Goal: Task Accomplishment & Management: Complete application form

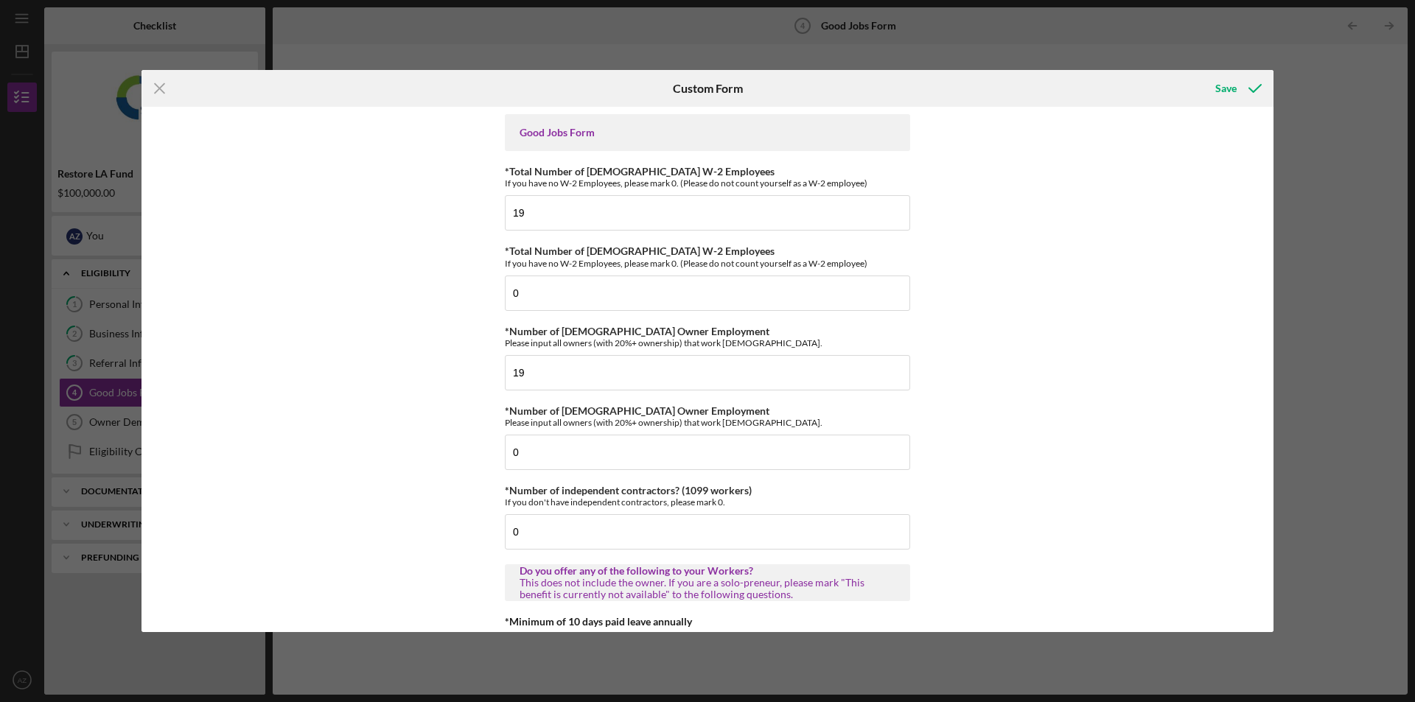
scroll to position [2874, 0]
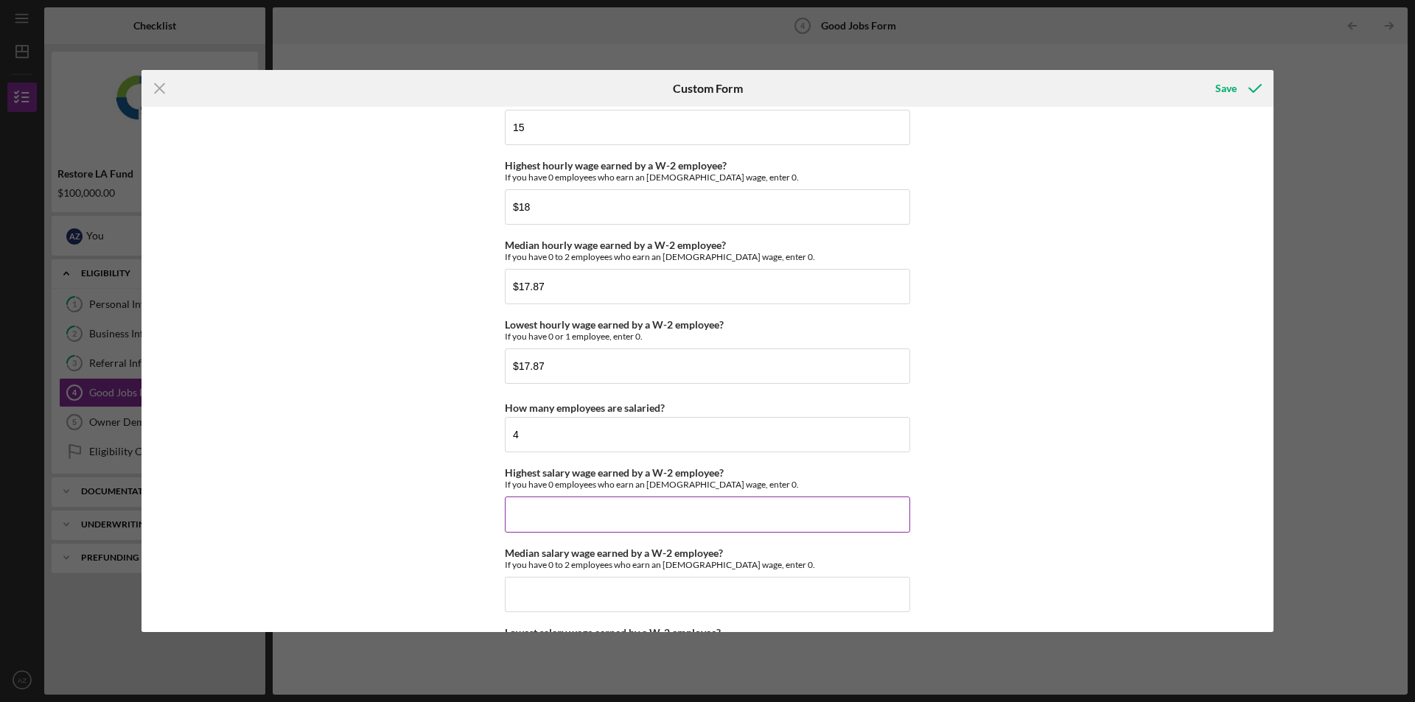
click at [777, 517] on input "Highest salary wage earned by a W-2 employee?" at bounding box center [707, 514] width 405 height 35
click at [844, 518] on input "Highest salary wage earned by a W-2 employee?" at bounding box center [707, 514] width 405 height 35
drag, startPoint x: 157, startPoint y: 559, endPoint x: 225, endPoint y: 522, distance: 77.2
click at [156, 557] on div "Good Jobs Form *Total Number of [DEMOGRAPHIC_DATA] W-2 Employees If you have no…" at bounding box center [707, 369] width 1132 height 525
click at [741, 512] on input "Highest salary wage earned by a W-2 employee?" at bounding box center [707, 514] width 405 height 35
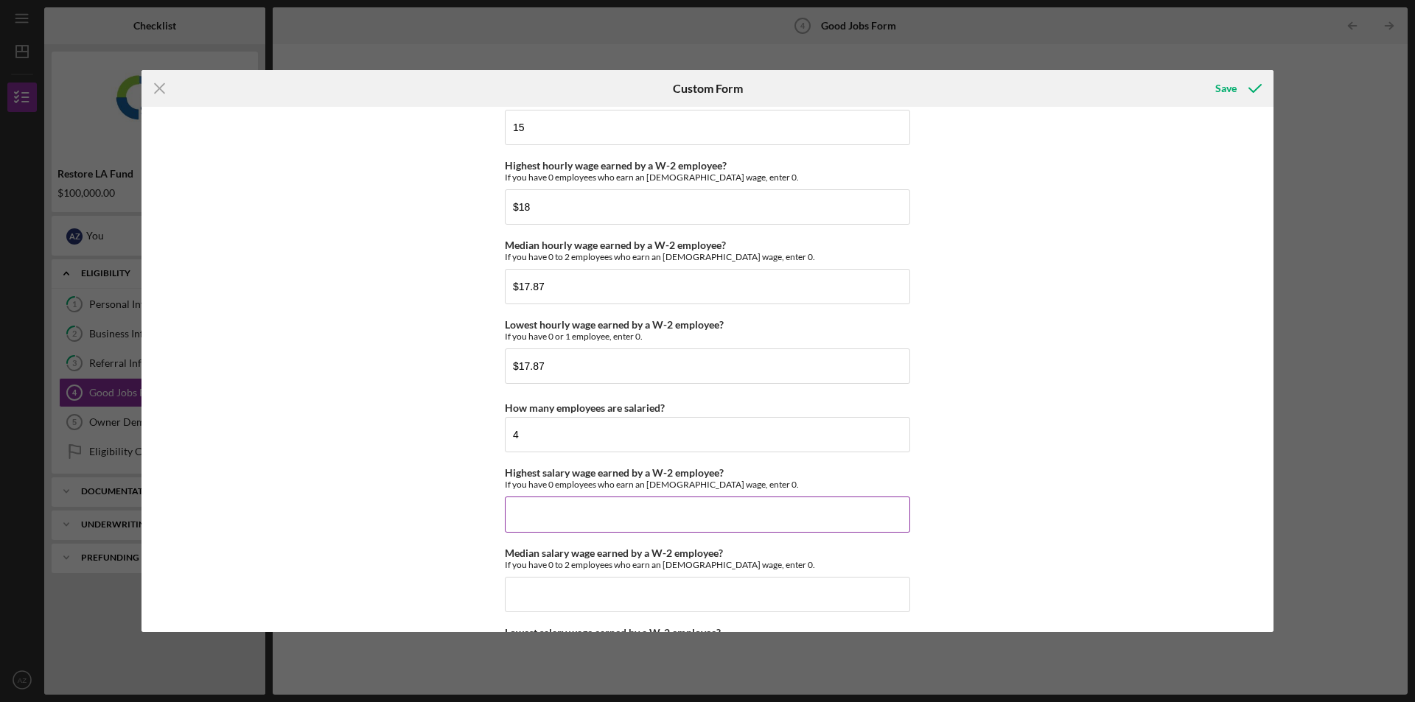
click at [617, 505] on input "Highest salary wage earned by a W-2 employee?" at bounding box center [707, 514] width 405 height 35
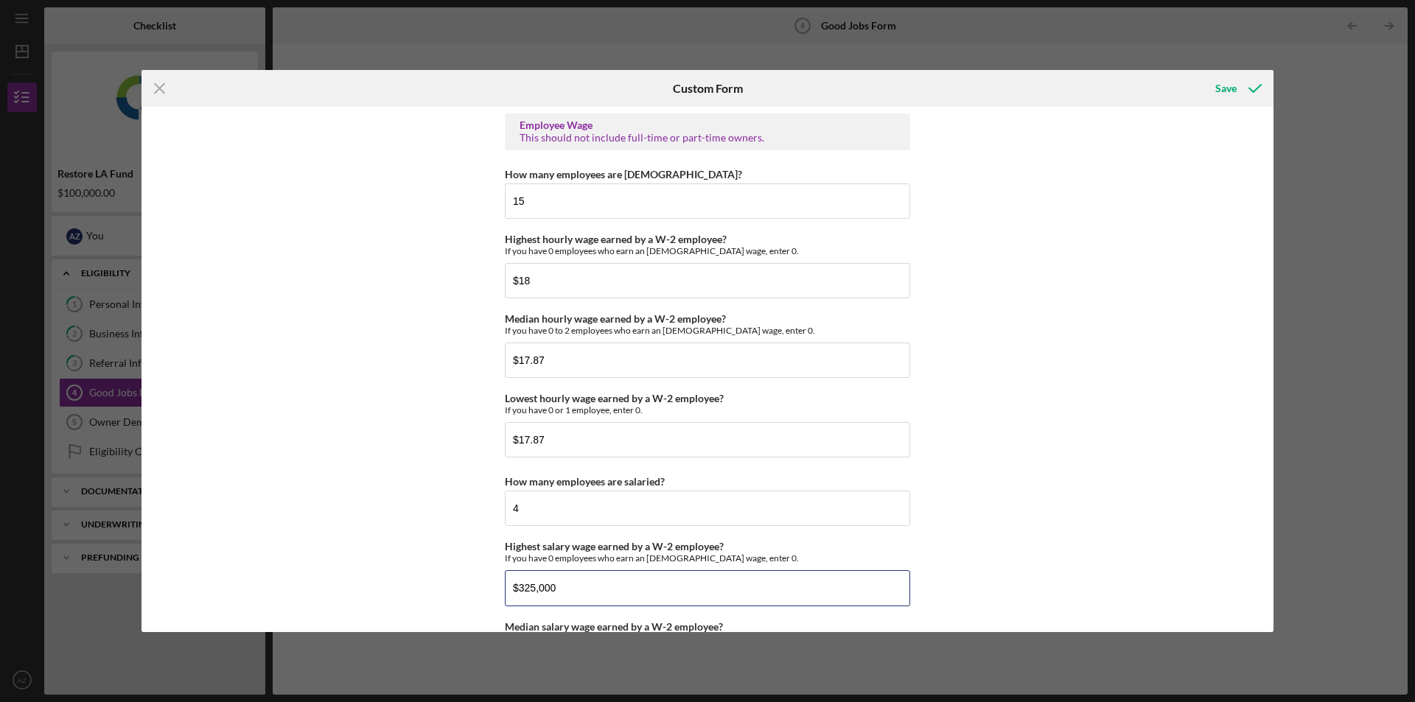
scroll to position [2947, 0]
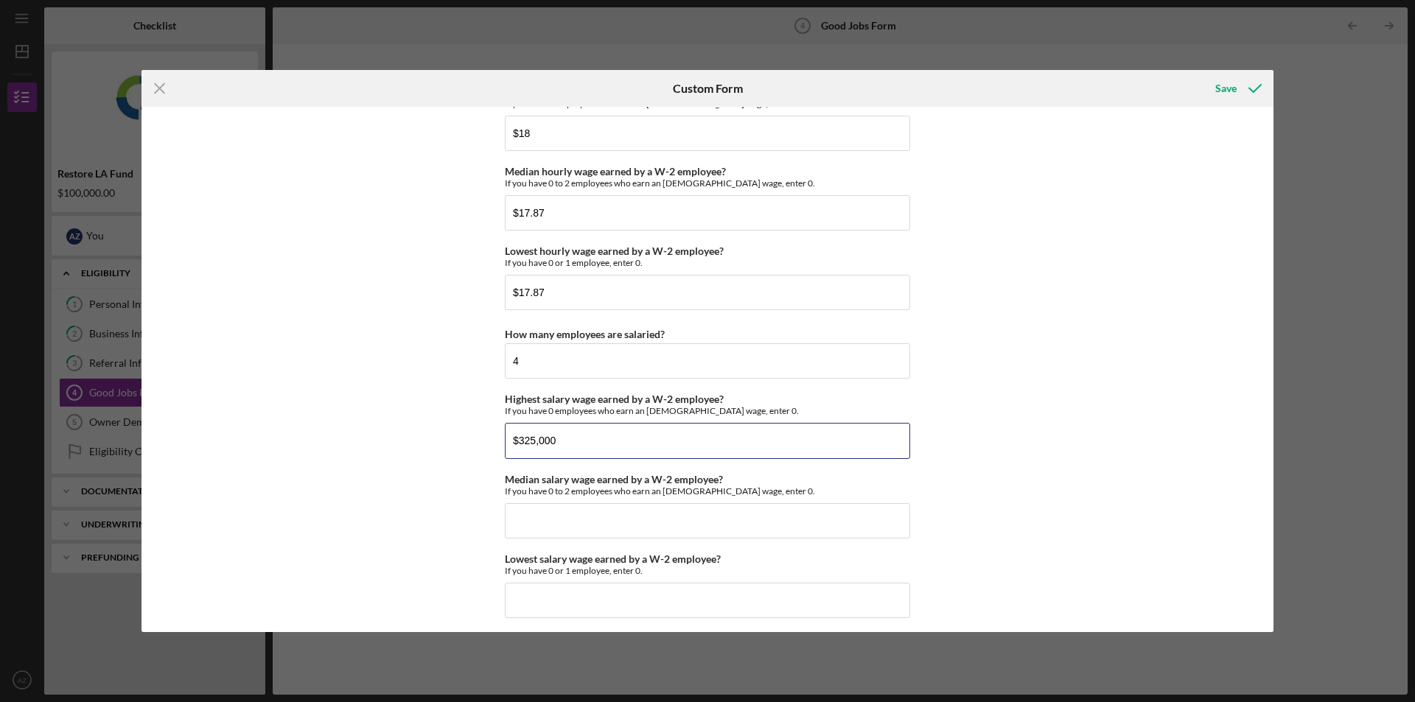
type input "$325,000"
click at [357, 531] on div "Good Jobs Form *Total Number of [DEMOGRAPHIC_DATA] W-2 Employees If you have no…" at bounding box center [707, 369] width 1132 height 525
click at [609, 527] on input "Median salary wage earned by a W-2 employee?" at bounding box center [707, 520] width 405 height 35
click at [769, 514] on input "Median salary wage earned by a W-2 employee?" at bounding box center [707, 520] width 405 height 35
type input "$4"
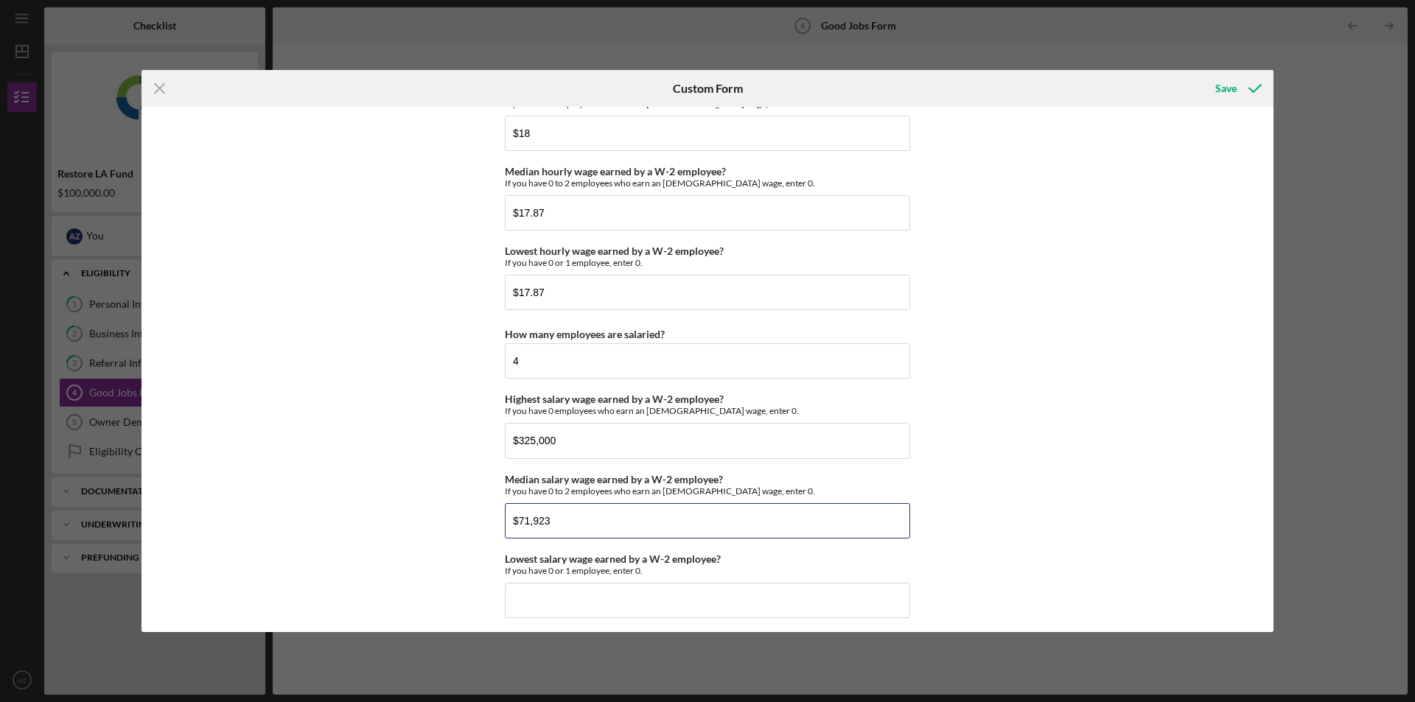
type input "$71,923"
click at [1068, 458] on div "Good Jobs Form *Total Number of [DEMOGRAPHIC_DATA] W-2 Employees If you have no…" at bounding box center [707, 369] width 1132 height 525
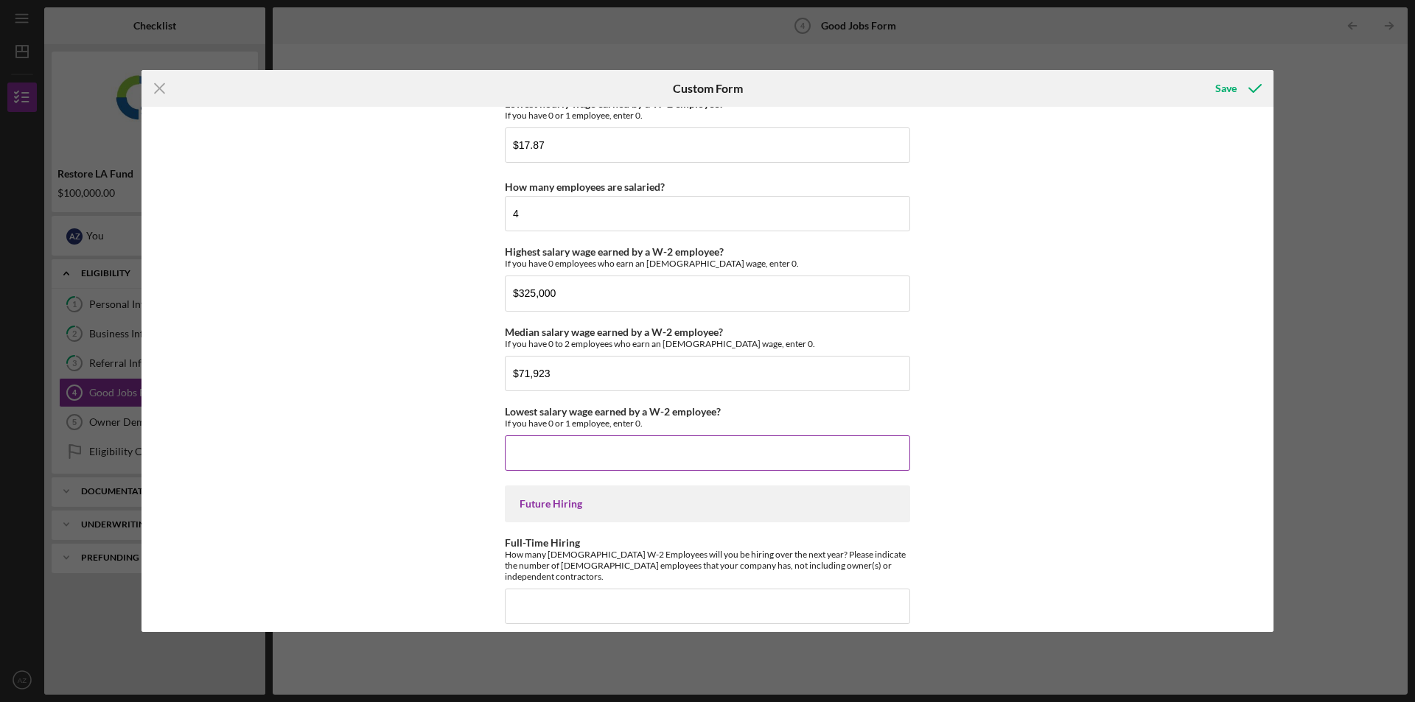
click at [786, 452] on input "Lowest salary wage earned by a W-2 employee?" at bounding box center [707, 452] width 405 height 35
type input "$52,000"
click at [1179, 470] on div "Good Jobs Form *Total Number of [DEMOGRAPHIC_DATA] W-2 Employees If you have no…" at bounding box center [707, 369] width 1132 height 525
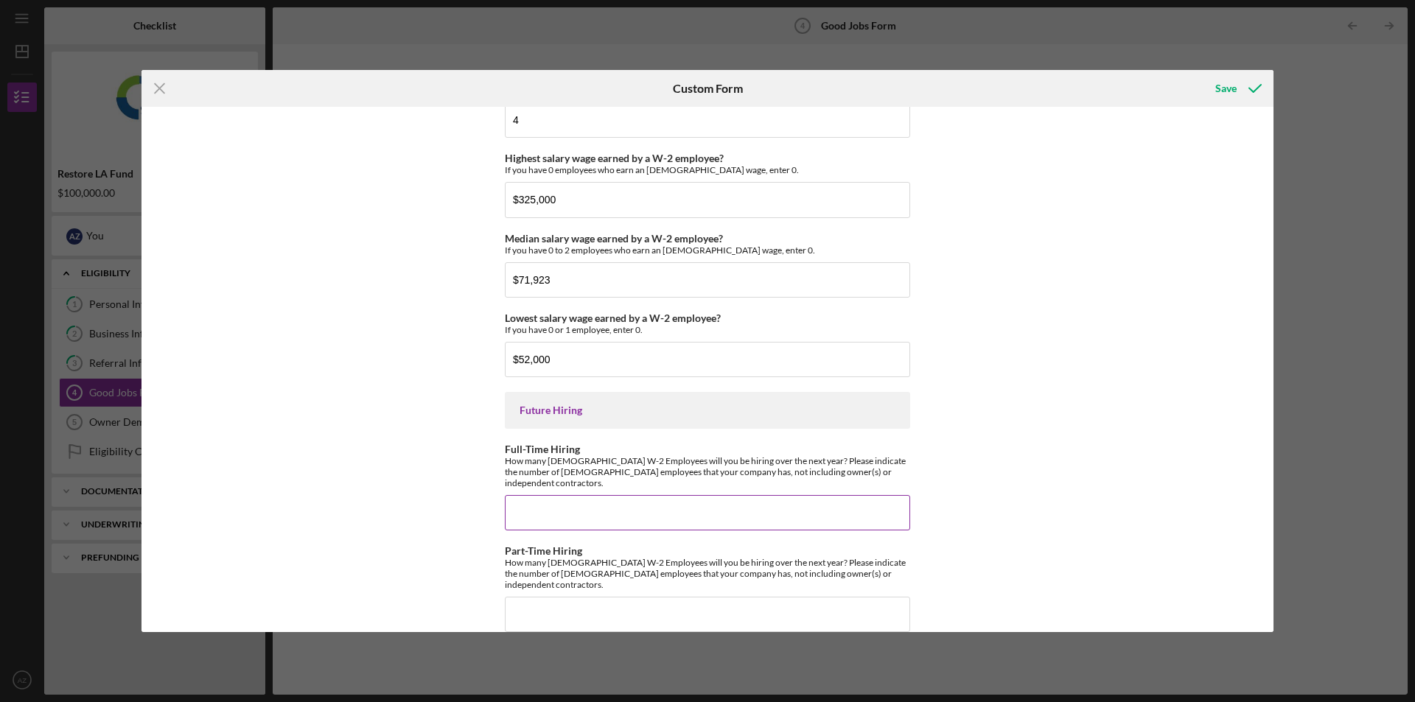
click at [718, 500] on input "Full-Time Hiring" at bounding box center [707, 512] width 405 height 35
click at [640, 500] on input "19" at bounding box center [707, 512] width 405 height 35
type input "18"
click at [617, 597] on input "Part-Time Hiring" at bounding box center [707, 614] width 405 height 35
type input "0"
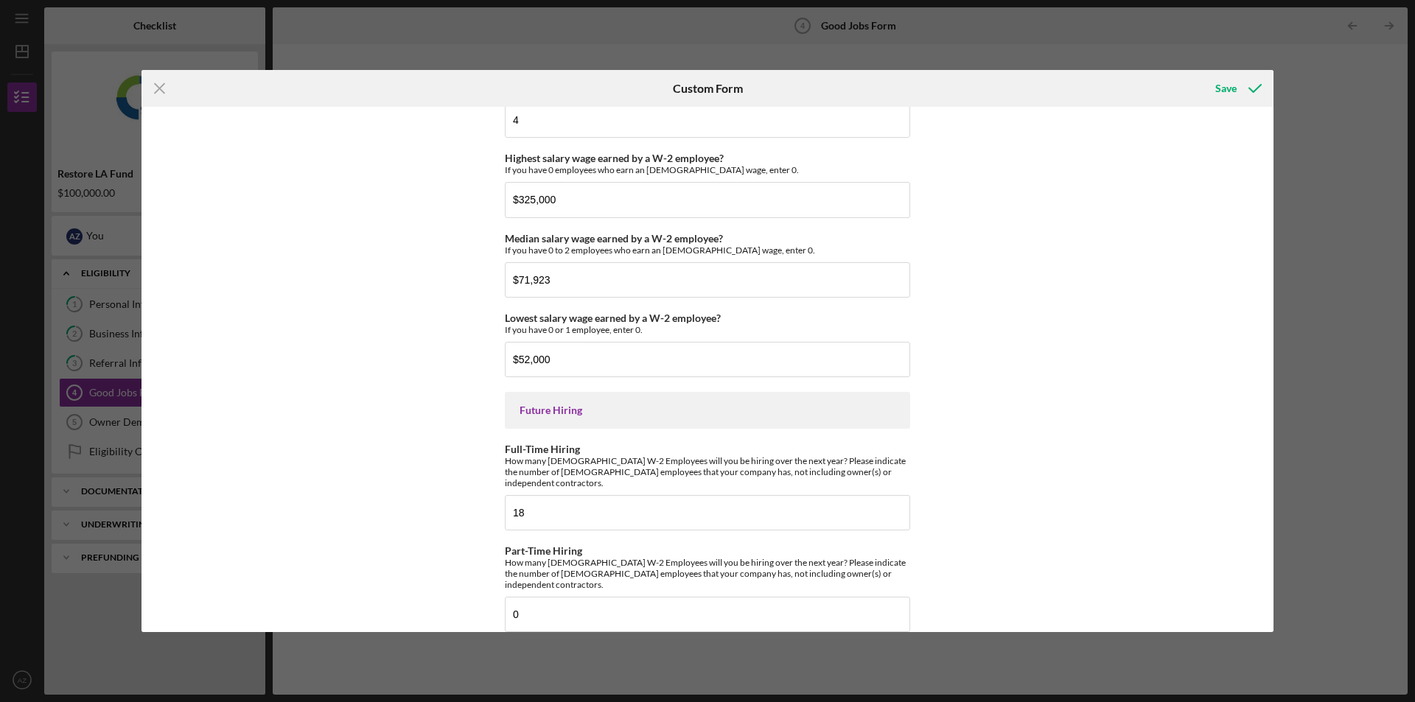
click at [1141, 514] on div "Good Jobs Form *Total Number of [DEMOGRAPHIC_DATA] W-2 Employees If you have no…" at bounding box center [707, 369] width 1132 height 525
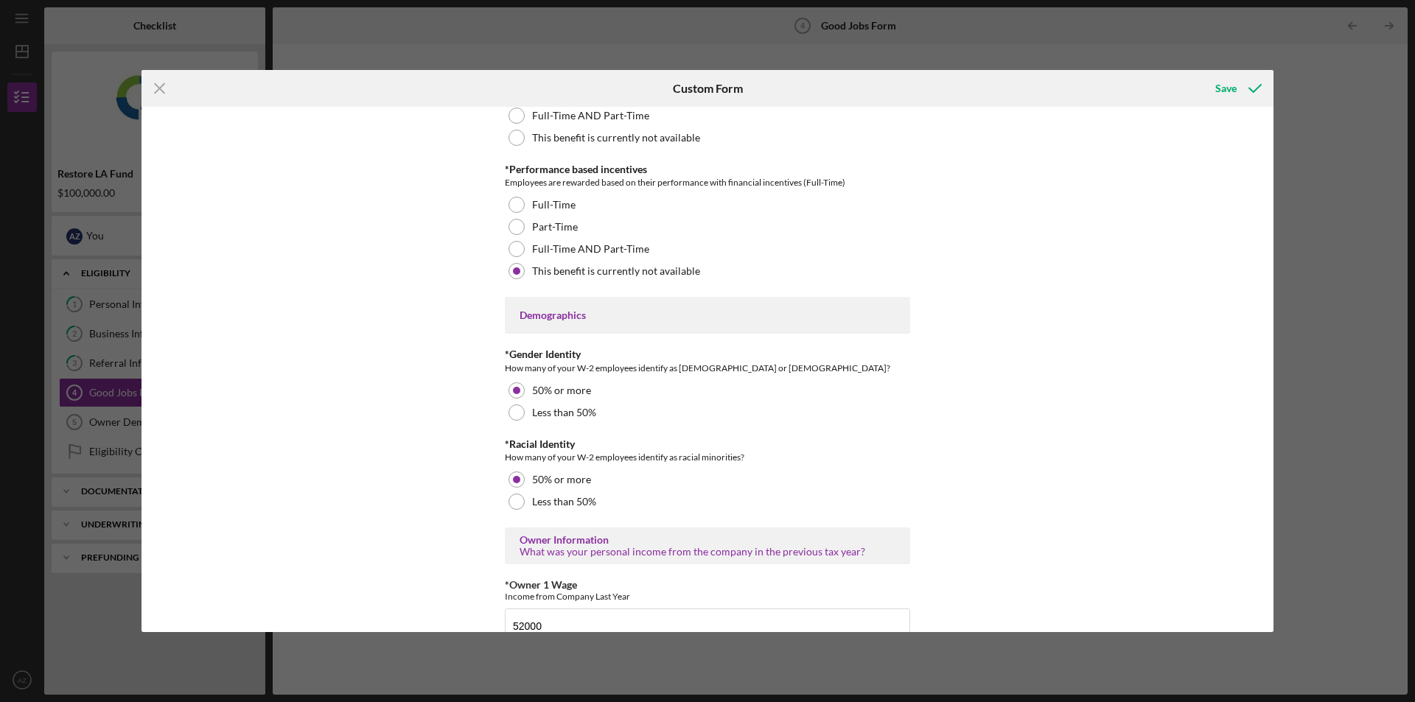
scroll to position [2378, 0]
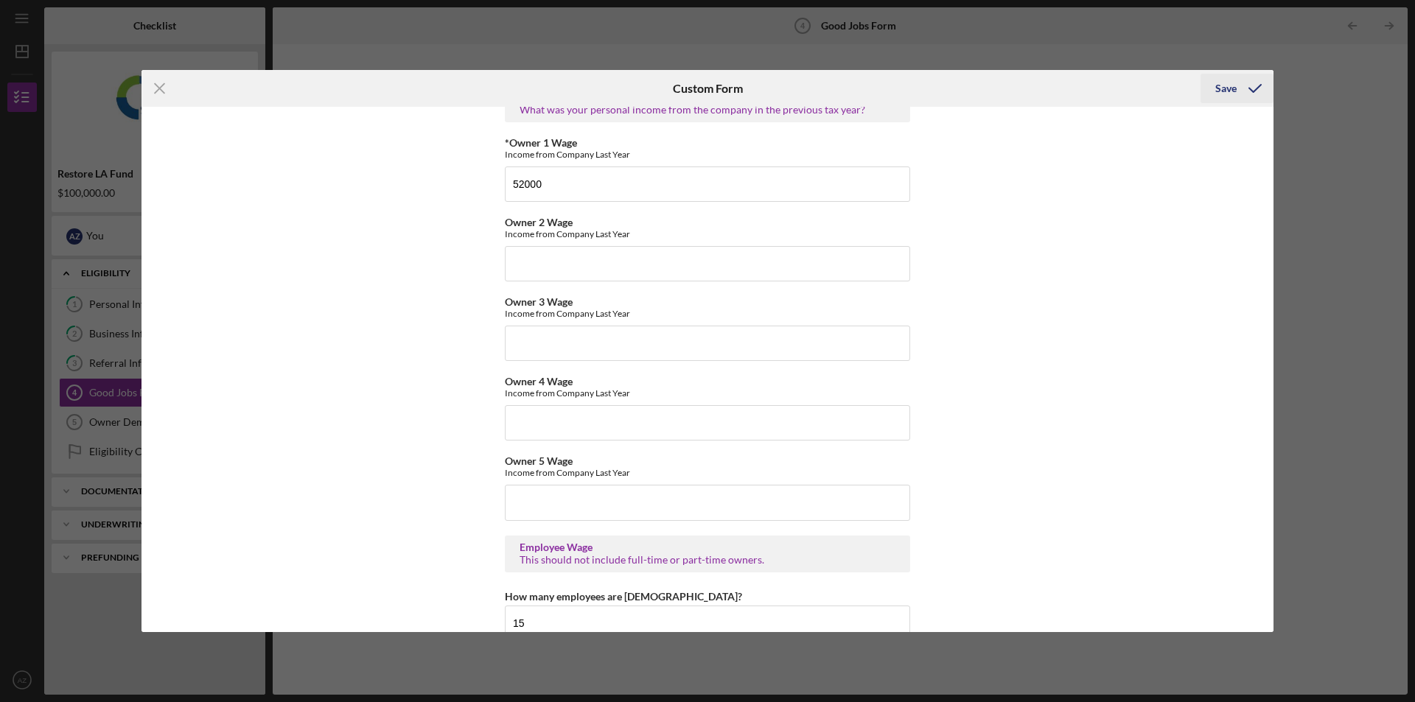
click at [1228, 86] on div "Save" at bounding box center [1225, 88] width 21 height 29
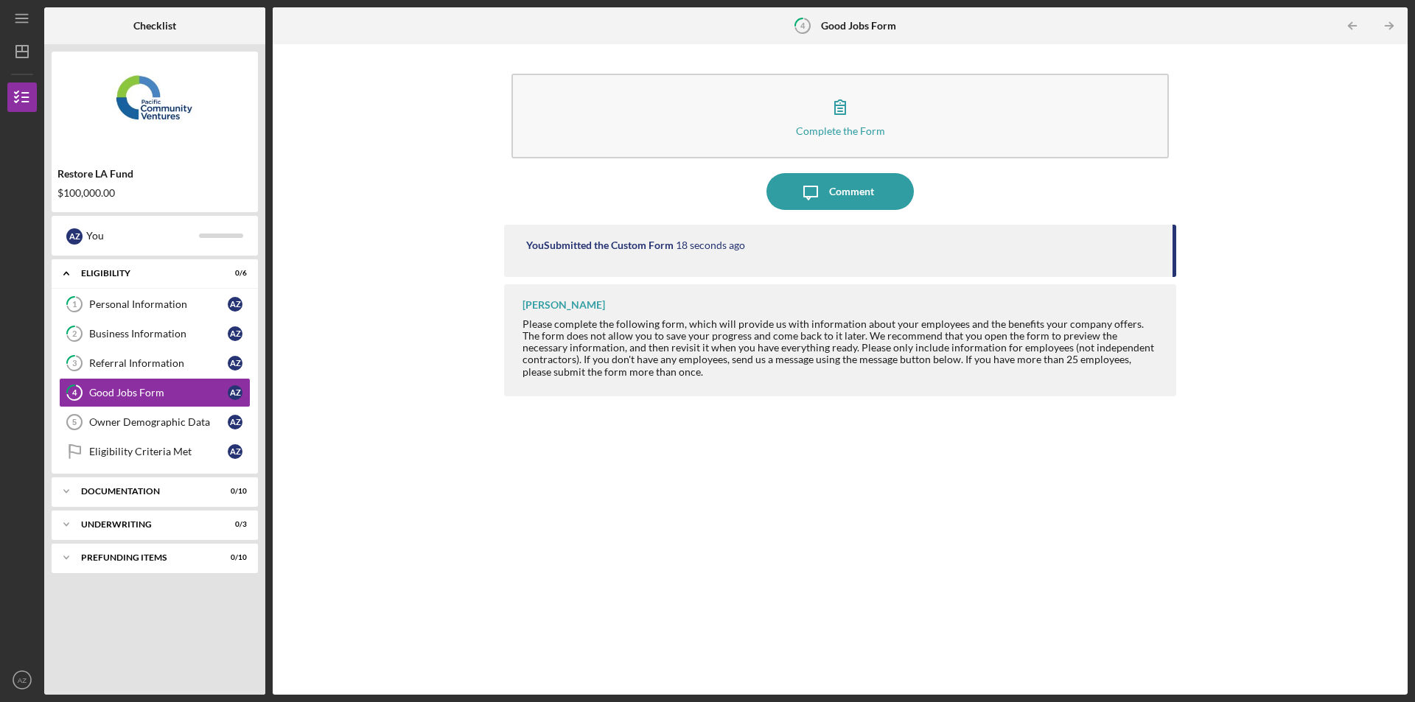
click at [511, 74] on button "Complete the Form Form" at bounding box center [839, 116] width 657 height 85
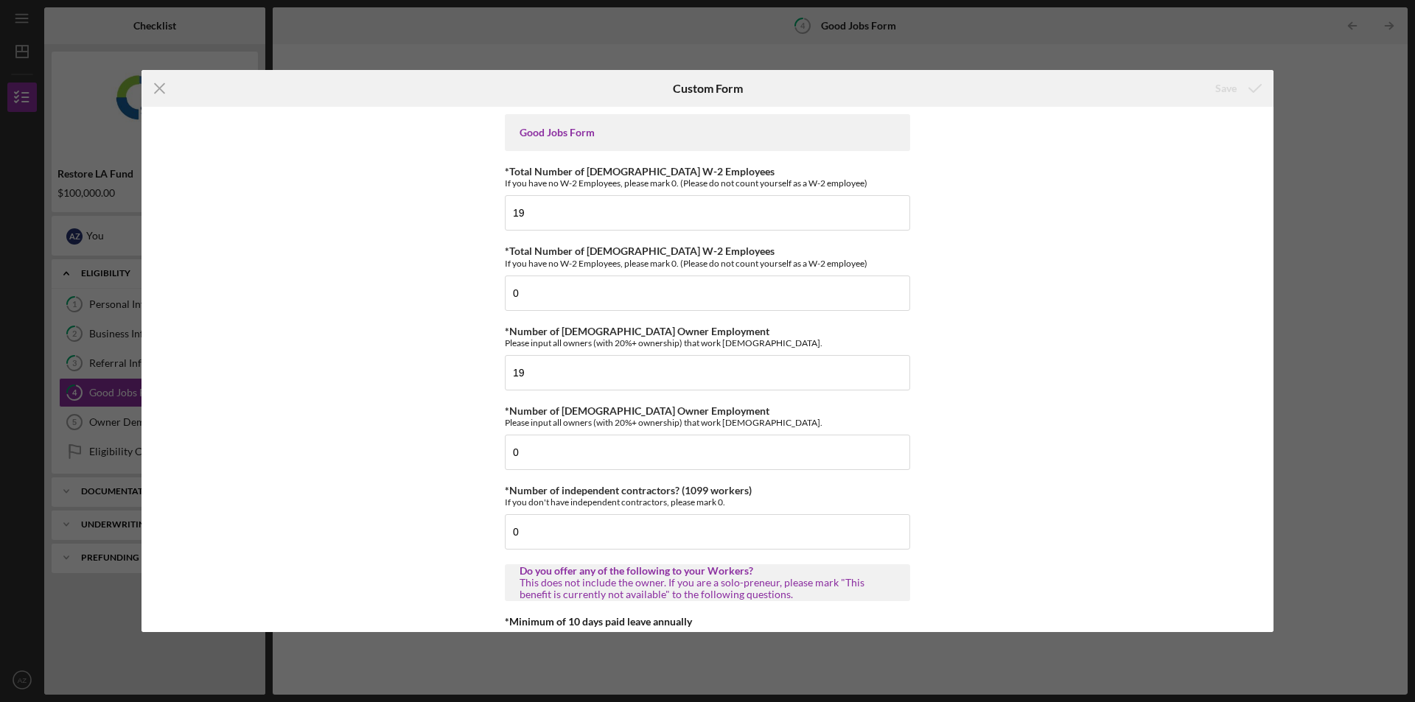
click at [1194, 312] on div "Good Jobs Form *Total Number of [DEMOGRAPHIC_DATA] W-2 Employees If you have no…" at bounding box center [707, 369] width 1132 height 525
click at [158, 91] on icon "Icon/Menu Close" at bounding box center [159, 88] width 37 height 37
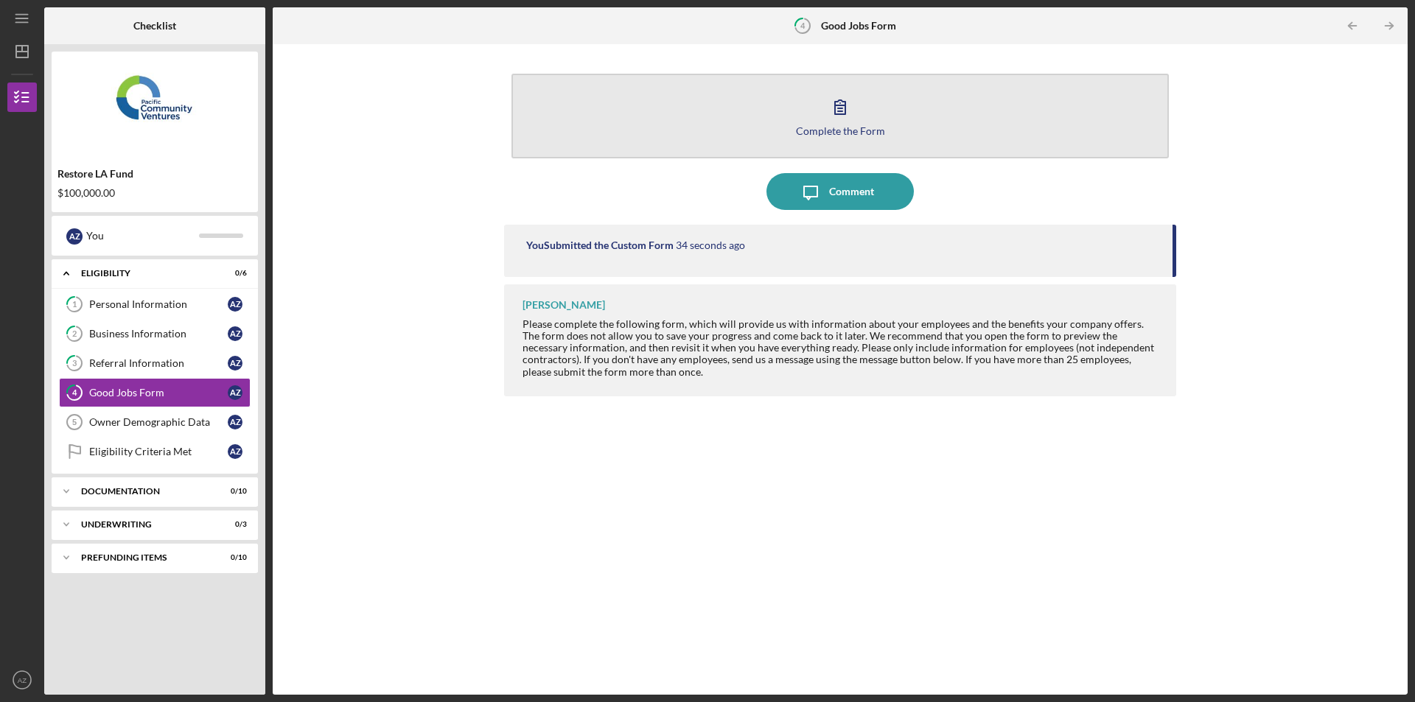
click at [853, 110] on icon "button" at bounding box center [840, 106] width 37 height 37
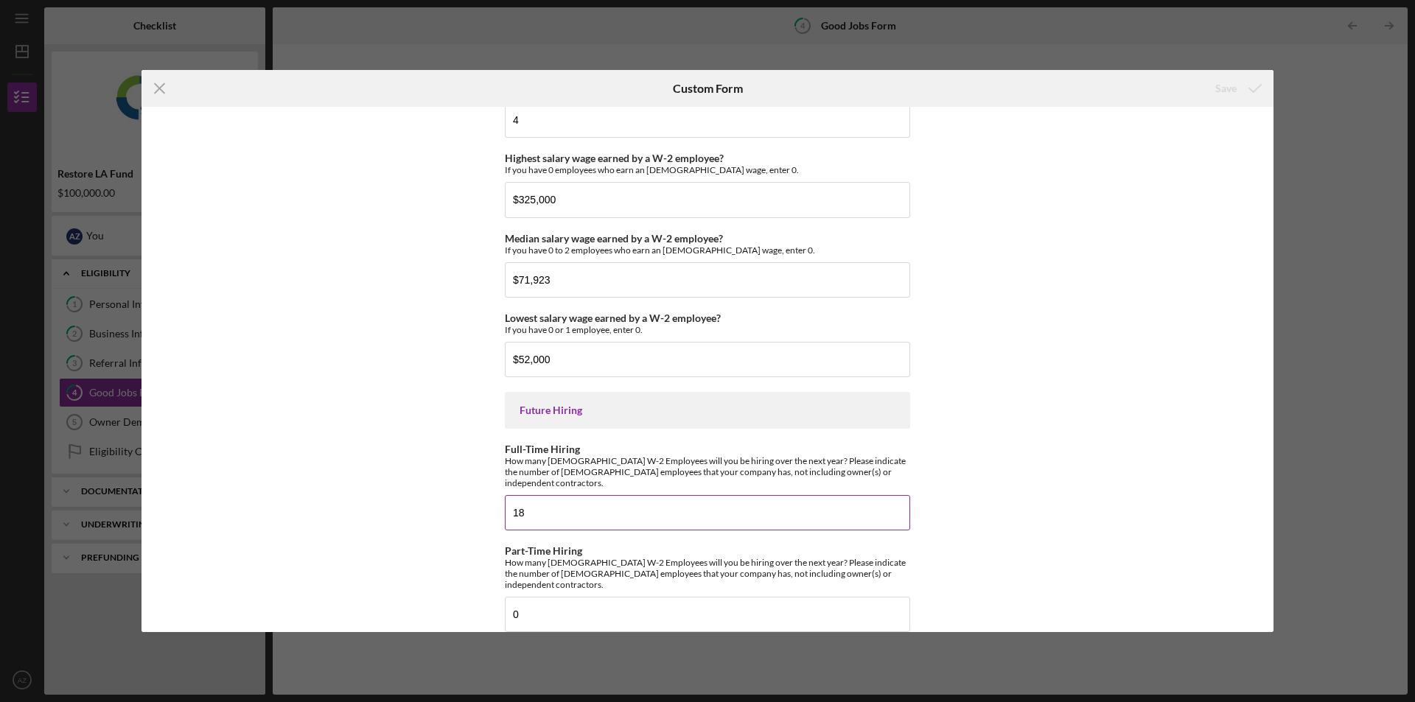
scroll to position [3115, 0]
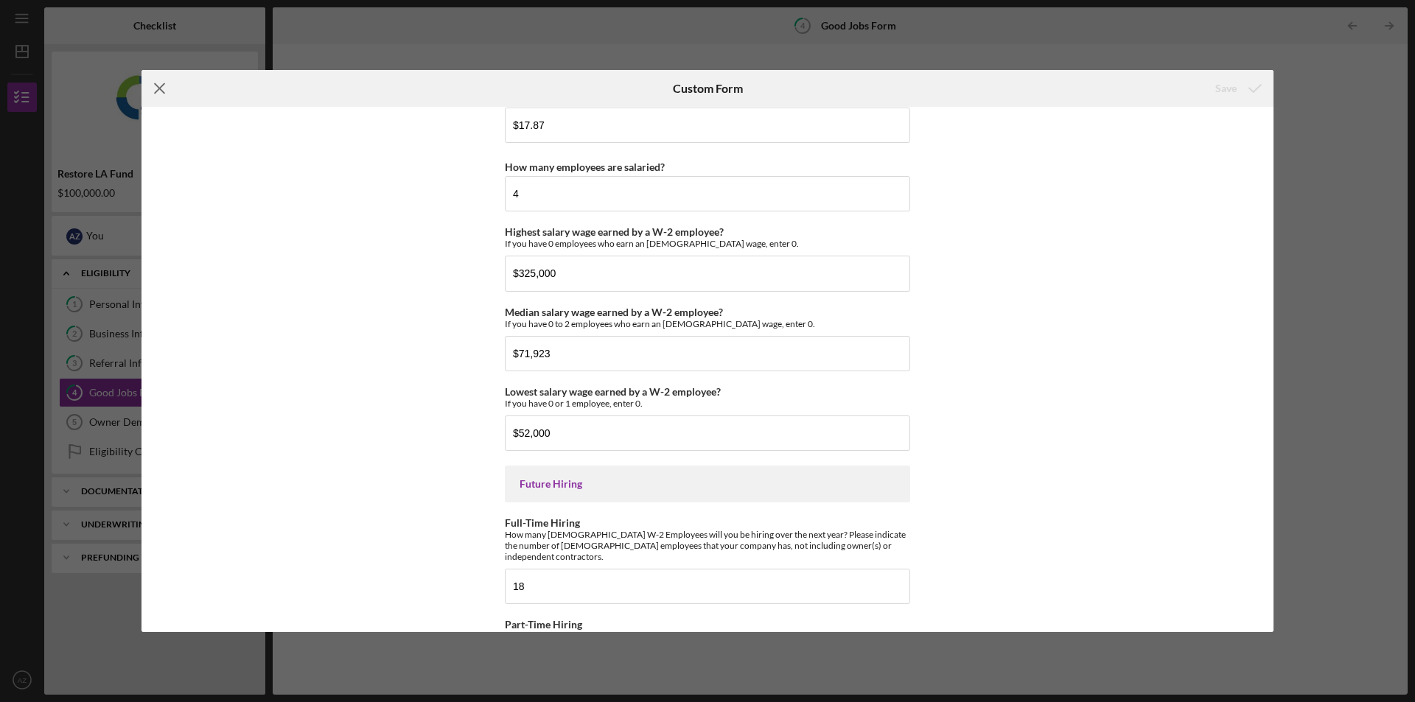
click at [168, 83] on icon "Icon/Menu Close" at bounding box center [159, 88] width 37 height 37
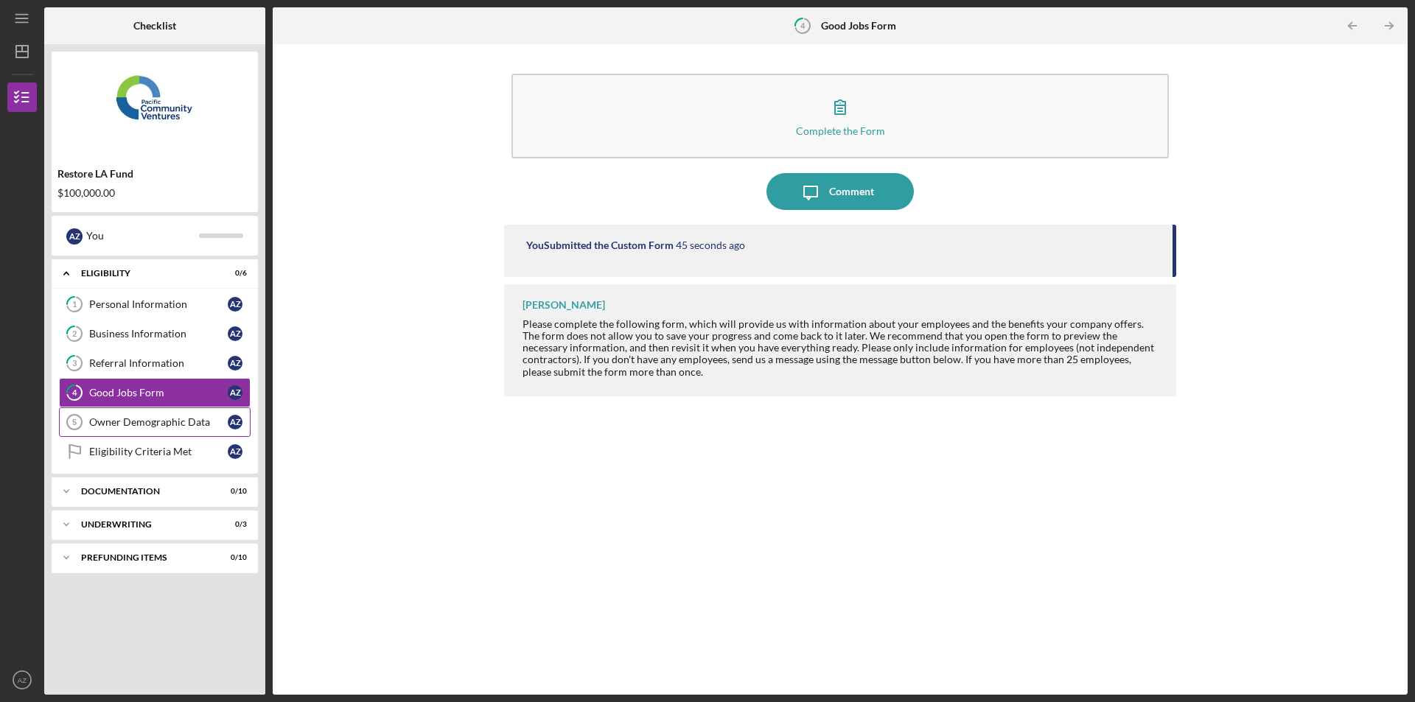
click at [144, 422] on div "Owner Demographic Data" at bounding box center [158, 422] width 139 height 12
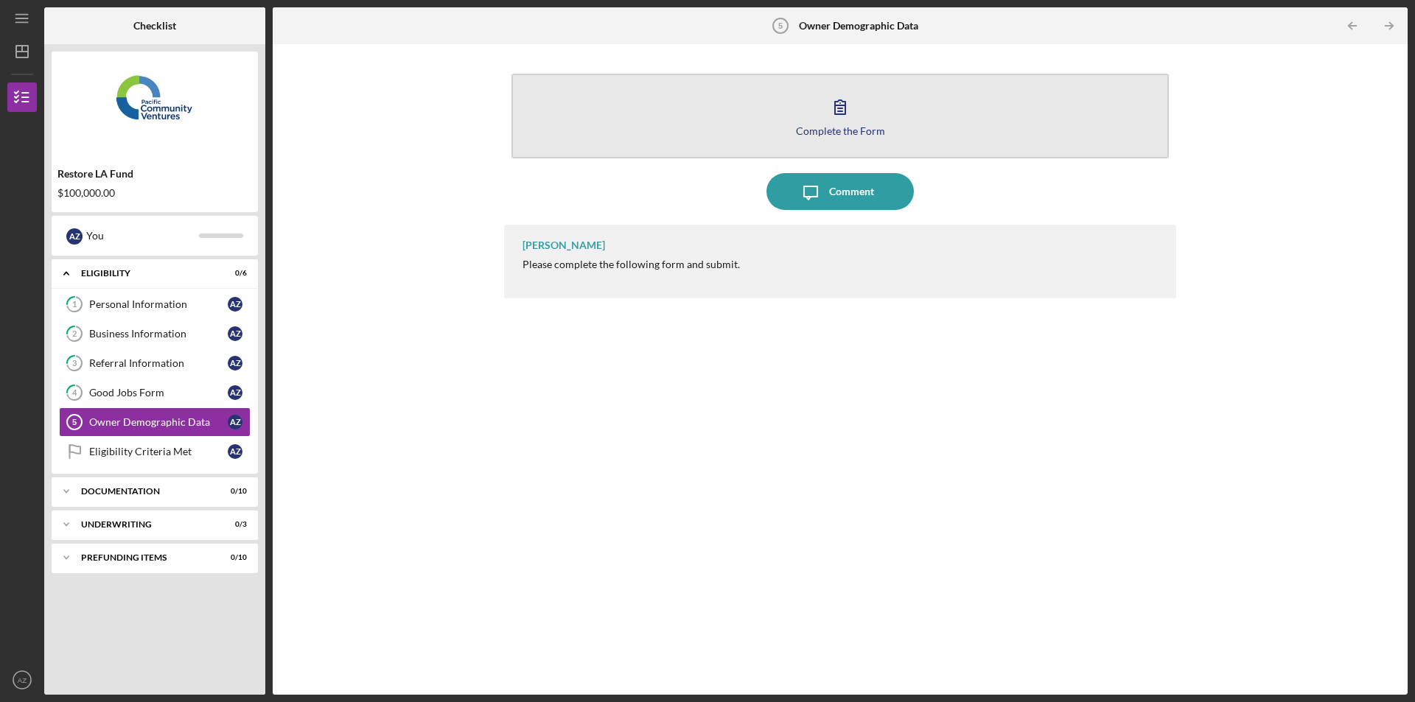
click at [929, 123] on button "Complete the Form Form" at bounding box center [839, 116] width 657 height 85
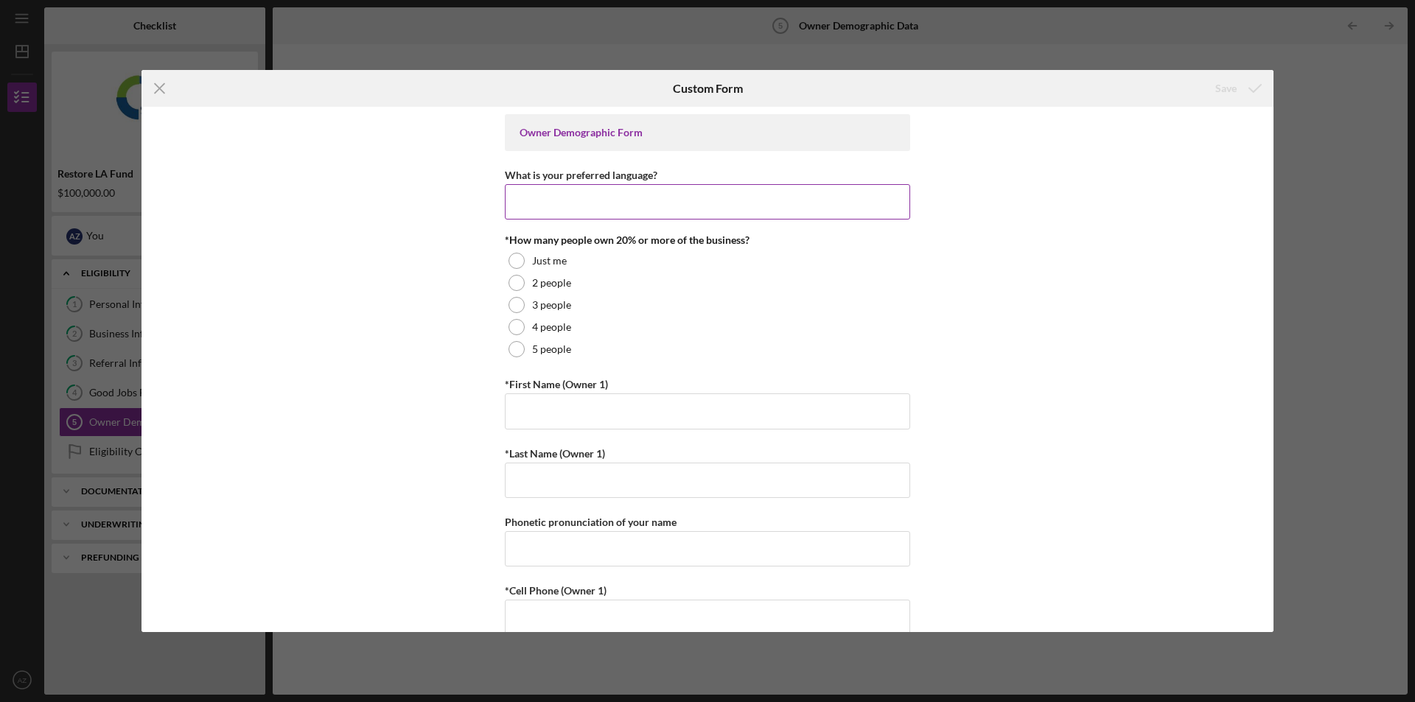
click at [800, 209] on input "What is your preferred language?" at bounding box center [707, 201] width 405 height 35
type input "English"
click at [528, 265] on div "Just me" at bounding box center [707, 261] width 405 height 22
click at [672, 413] on input "*First Name (Owner 1)" at bounding box center [707, 410] width 405 height 35
type input "[PERSON_NAME]"
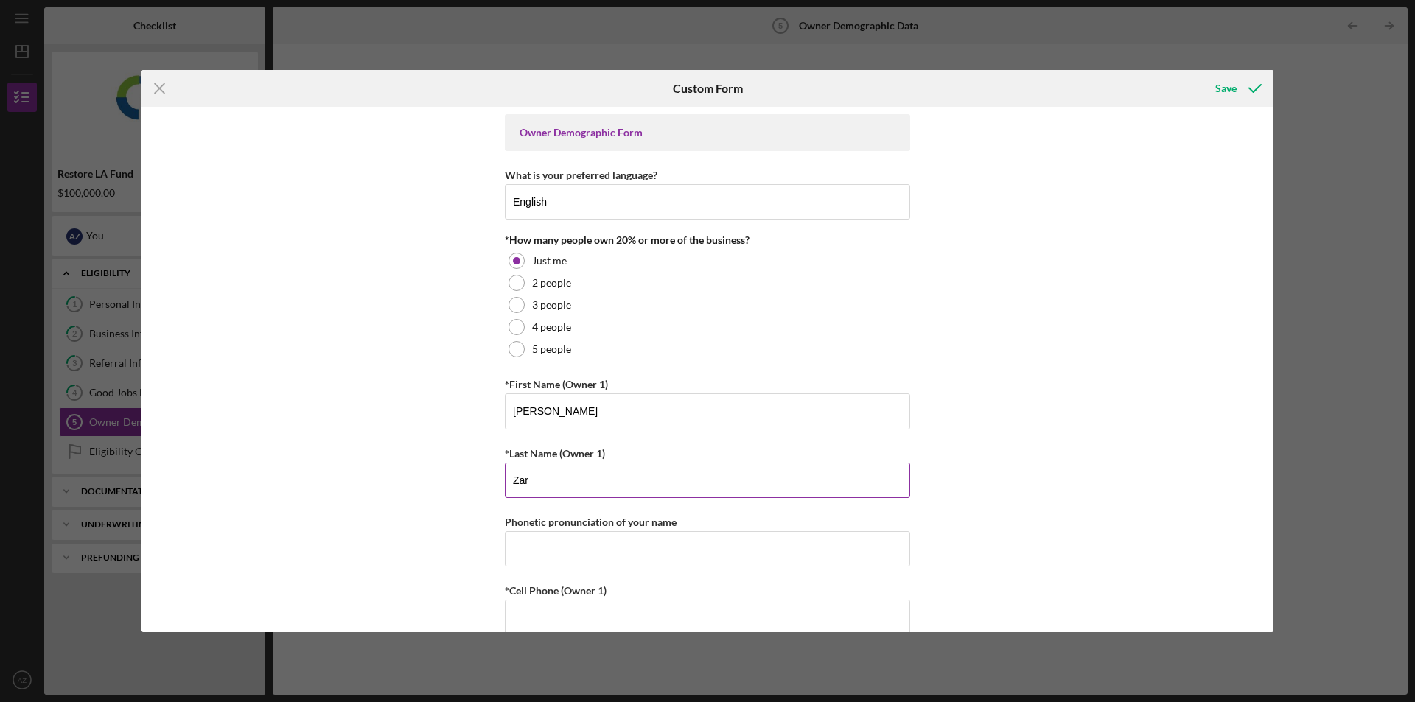
scroll to position [147, 0]
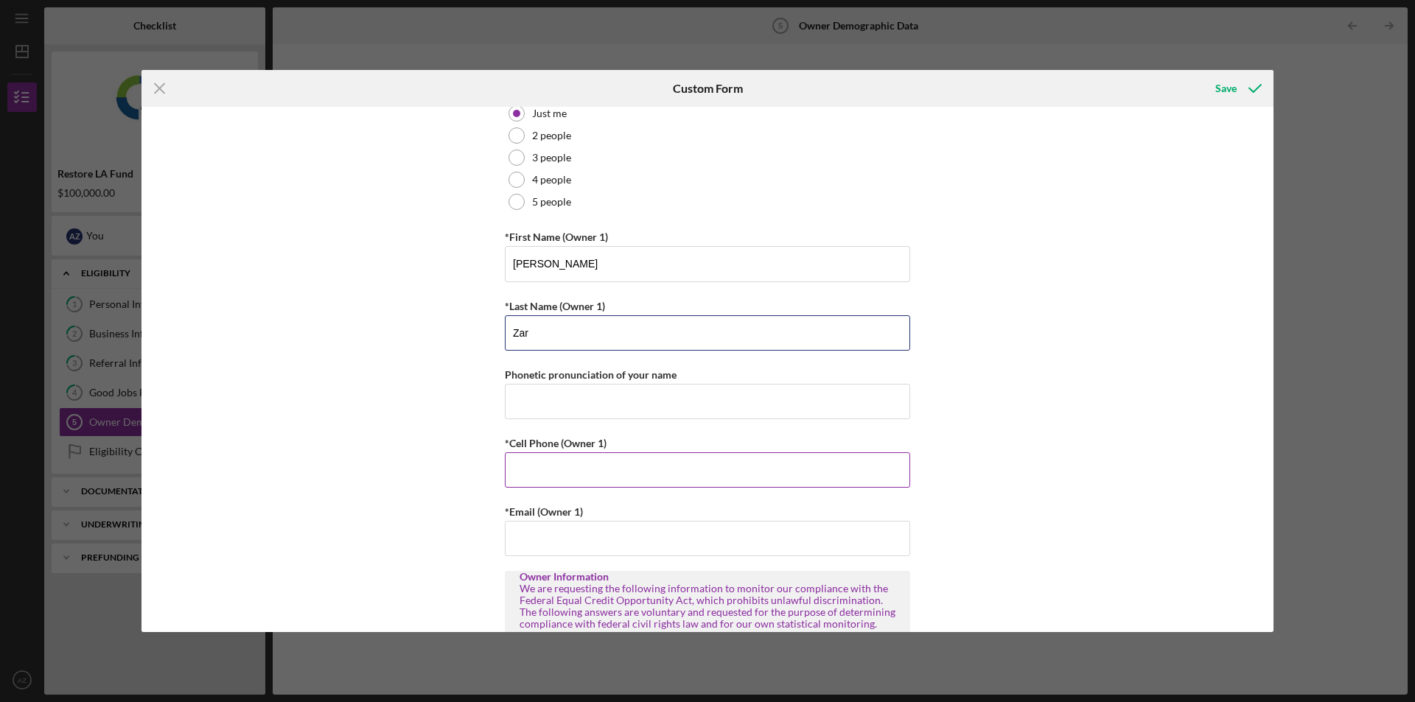
type input "Zar"
click at [651, 478] on input "*Cell Phone (Owner 1)" at bounding box center [707, 469] width 405 height 35
click at [763, 472] on input "*Cell Phone (Owner 1)" at bounding box center [707, 469] width 405 height 35
type input "[PHONE_NUMBER]"
click at [1049, 545] on div "Owner Demographic Form What is your preferred language? English *How many peopl…" at bounding box center [707, 369] width 1132 height 525
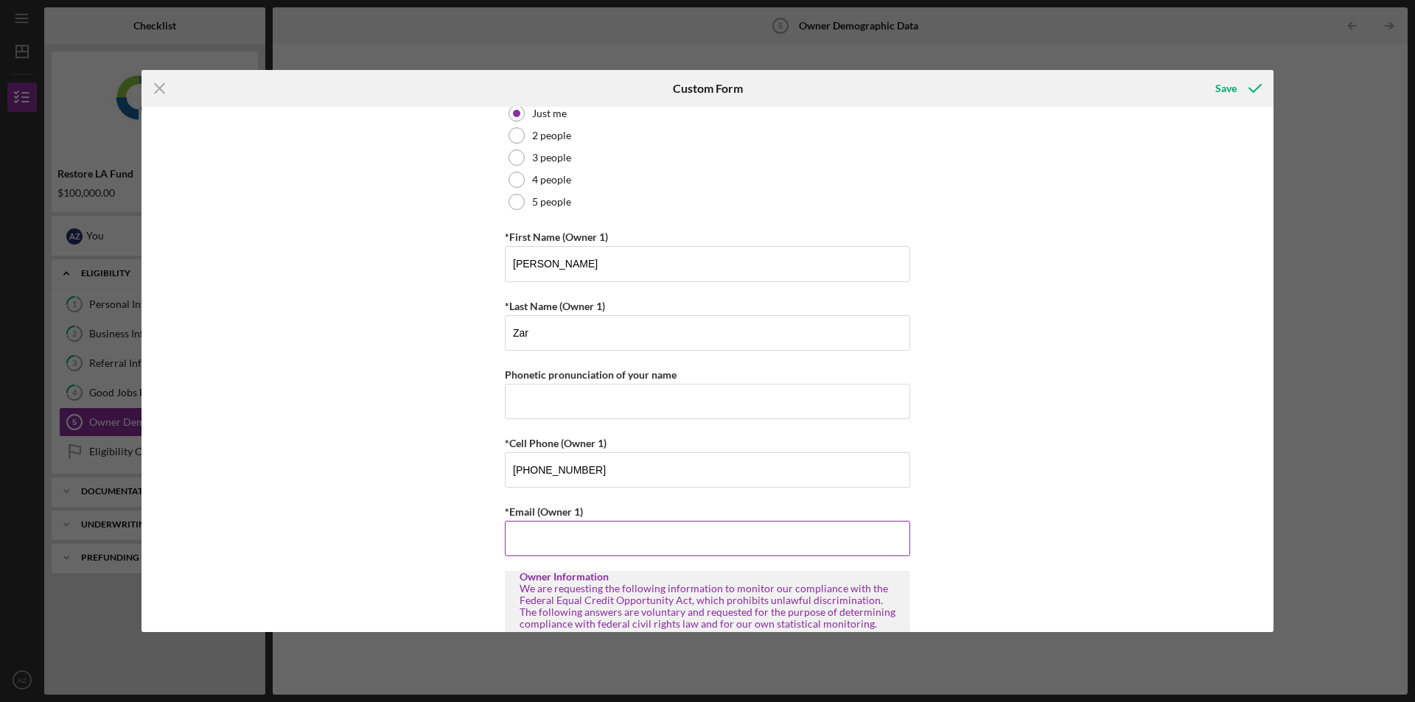
click at [615, 523] on input "*Email (Owner 1)" at bounding box center [707, 538] width 405 height 35
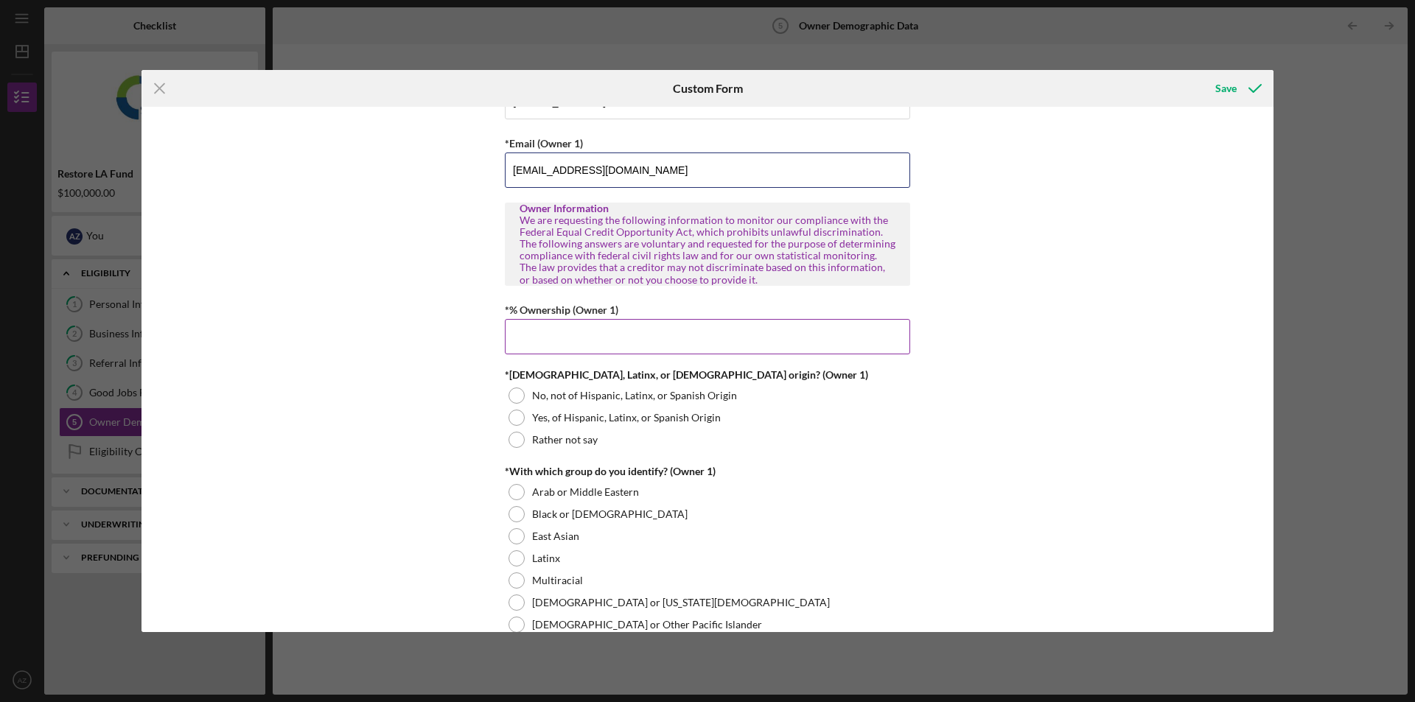
type input "[EMAIL_ADDRESS][DOMAIN_NAME]"
click at [795, 332] on input "*% Ownership (Owner 1)" at bounding box center [707, 336] width 405 height 35
type input "100.00000%"
click at [951, 461] on div "Owner Demographic Form What is your preferred language? English *How many peopl…" at bounding box center [707, 369] width 1132 height 525
click at [520, 397] on div at bounding box center [516, 396] width 16 height 16
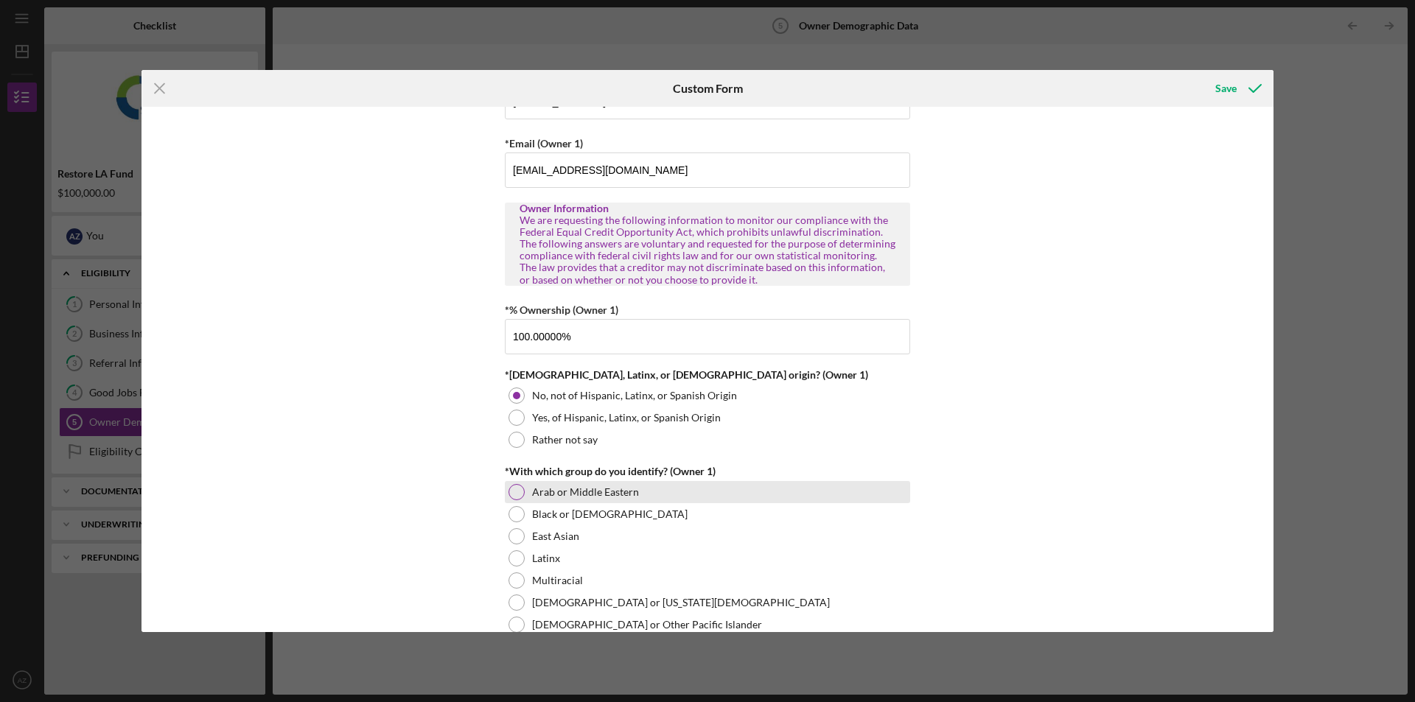
scroll to position [811, 0]
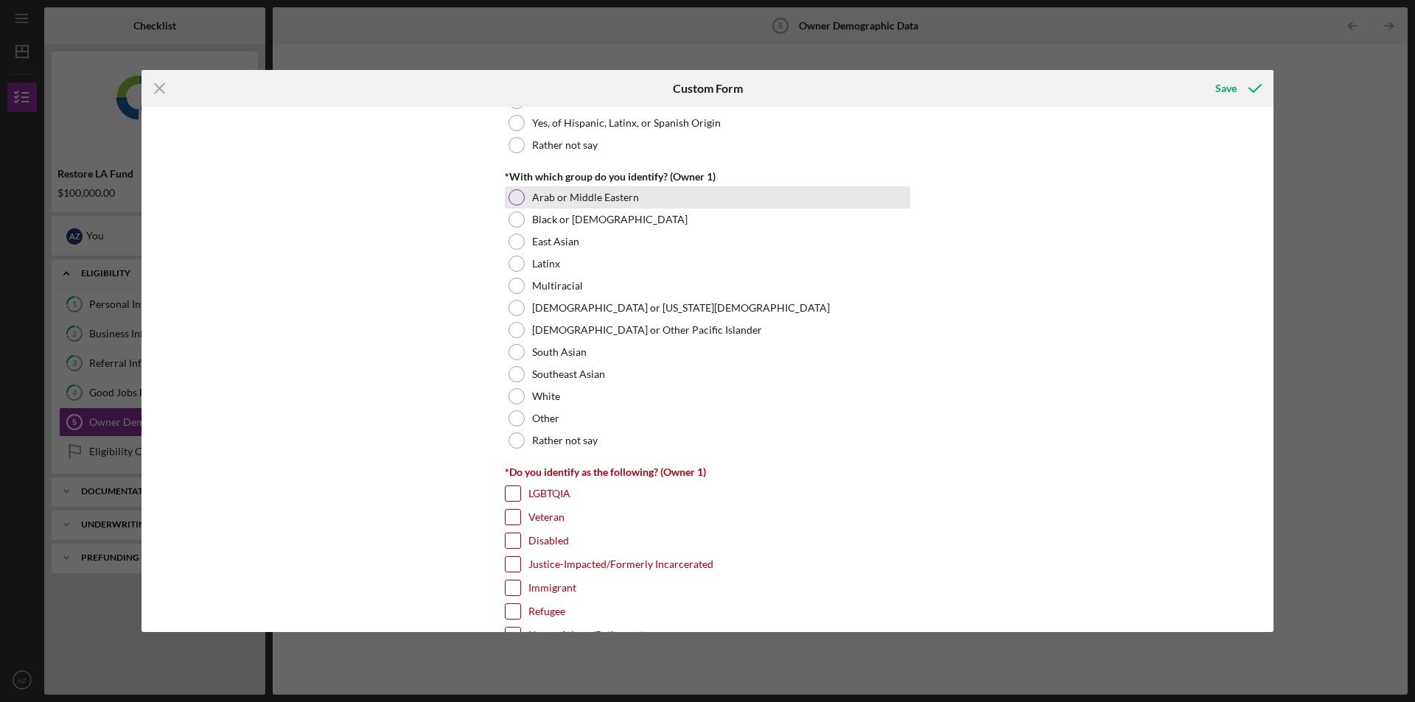
click at [518, 199] on div at bounding box center [516, 197] width 16 height 16
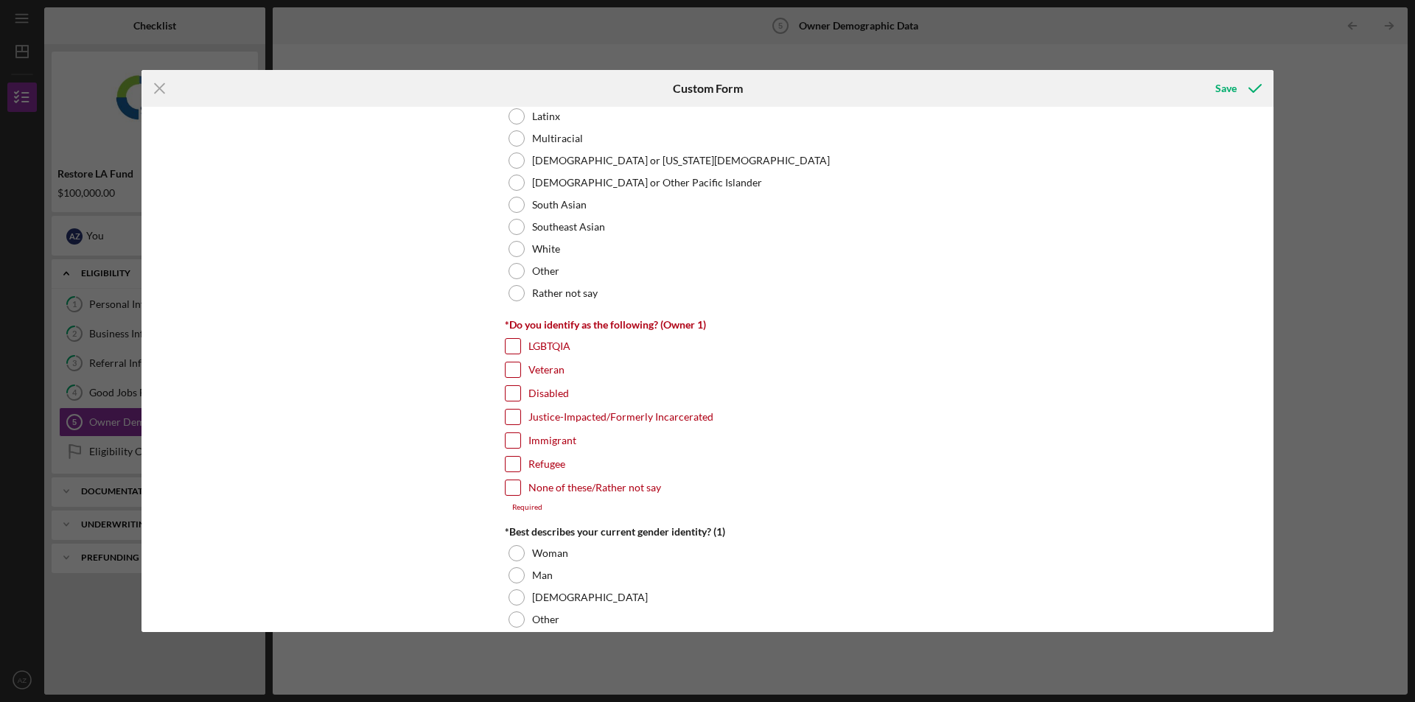
click at [505, 484] on input "None of these/Rather not say" at bounding box center [512, 487] width 15 height 15
checkbox input "true"
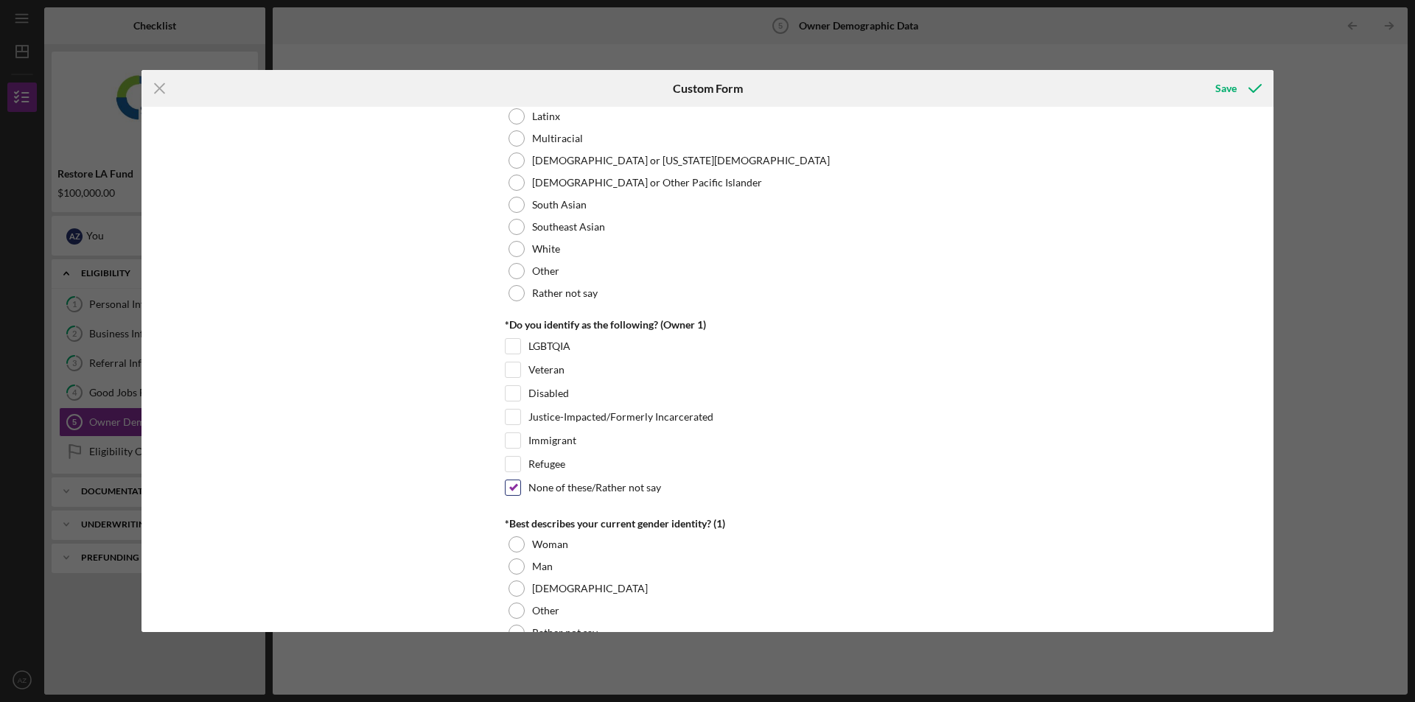
scroll to position [1179, 0]
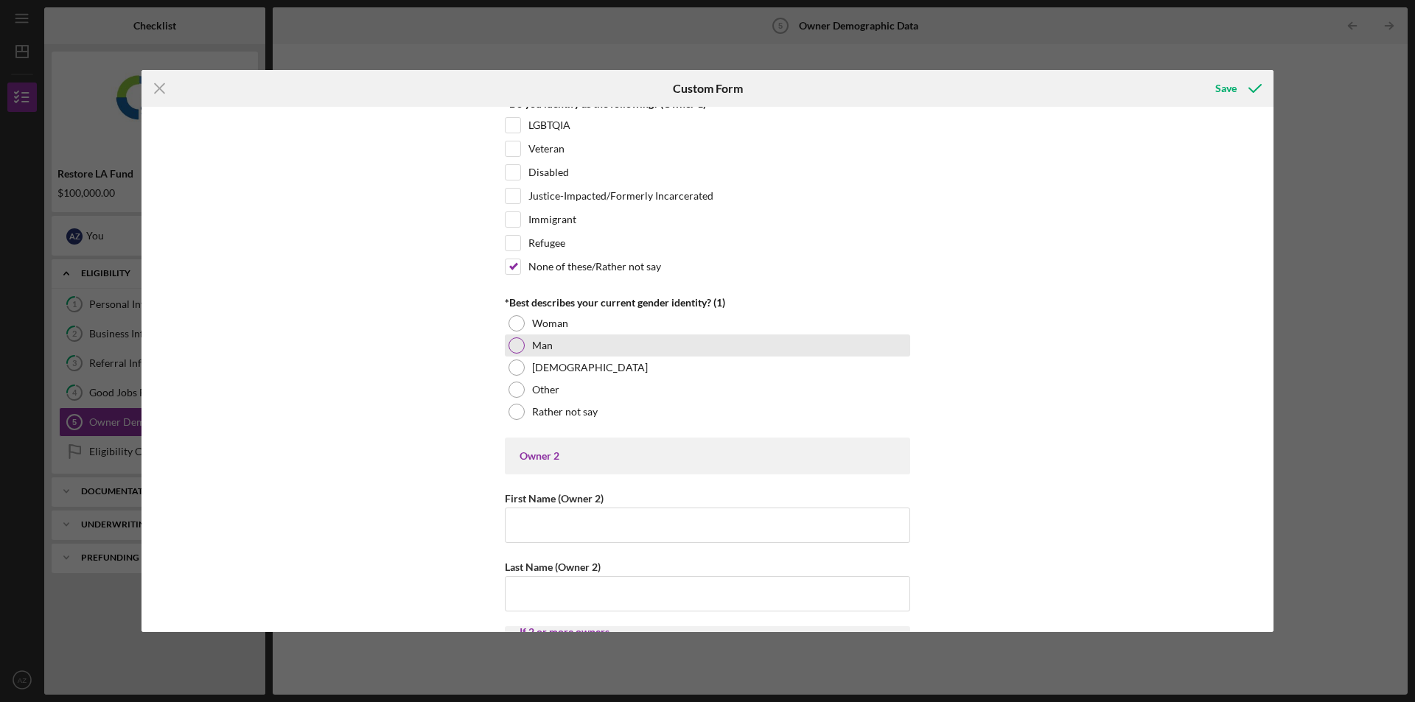
click at [511, 342] on div at bounding box center [516, 345] width 16 height 16
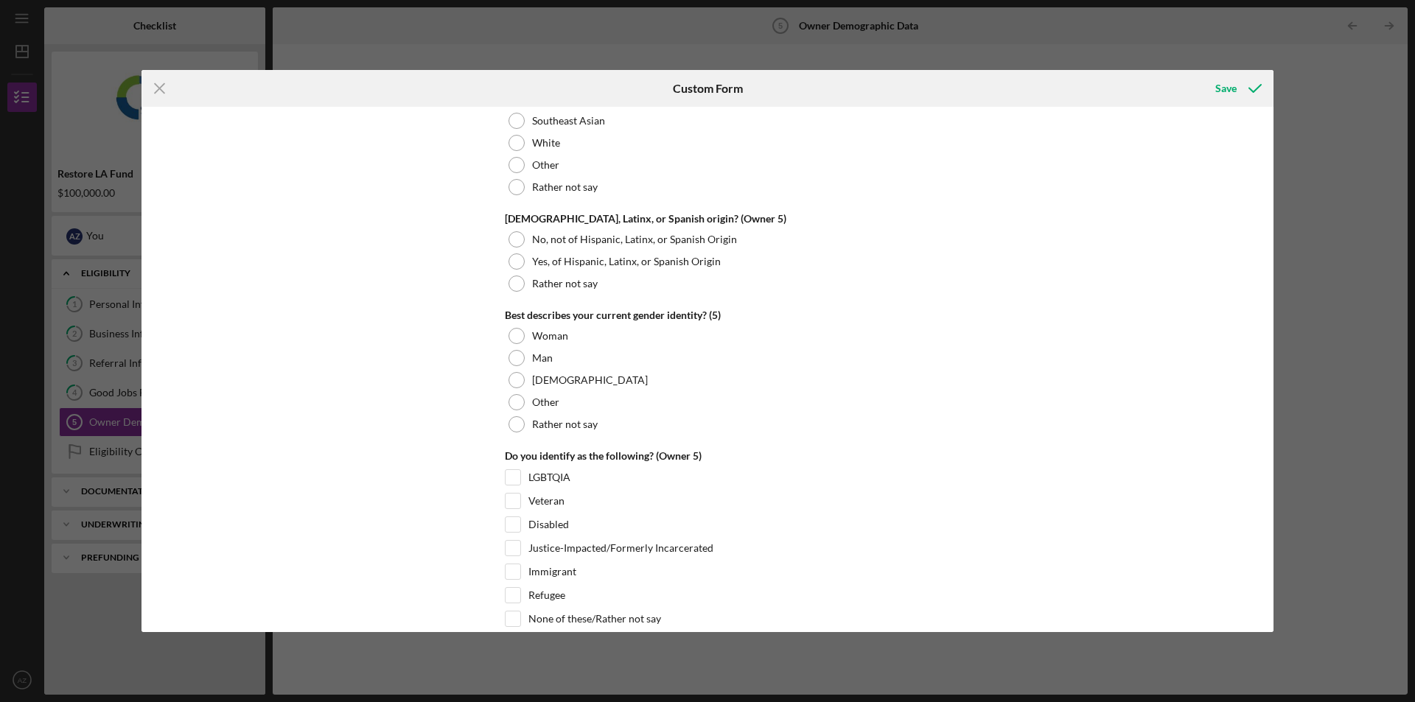
scroll to position [5560, 0]
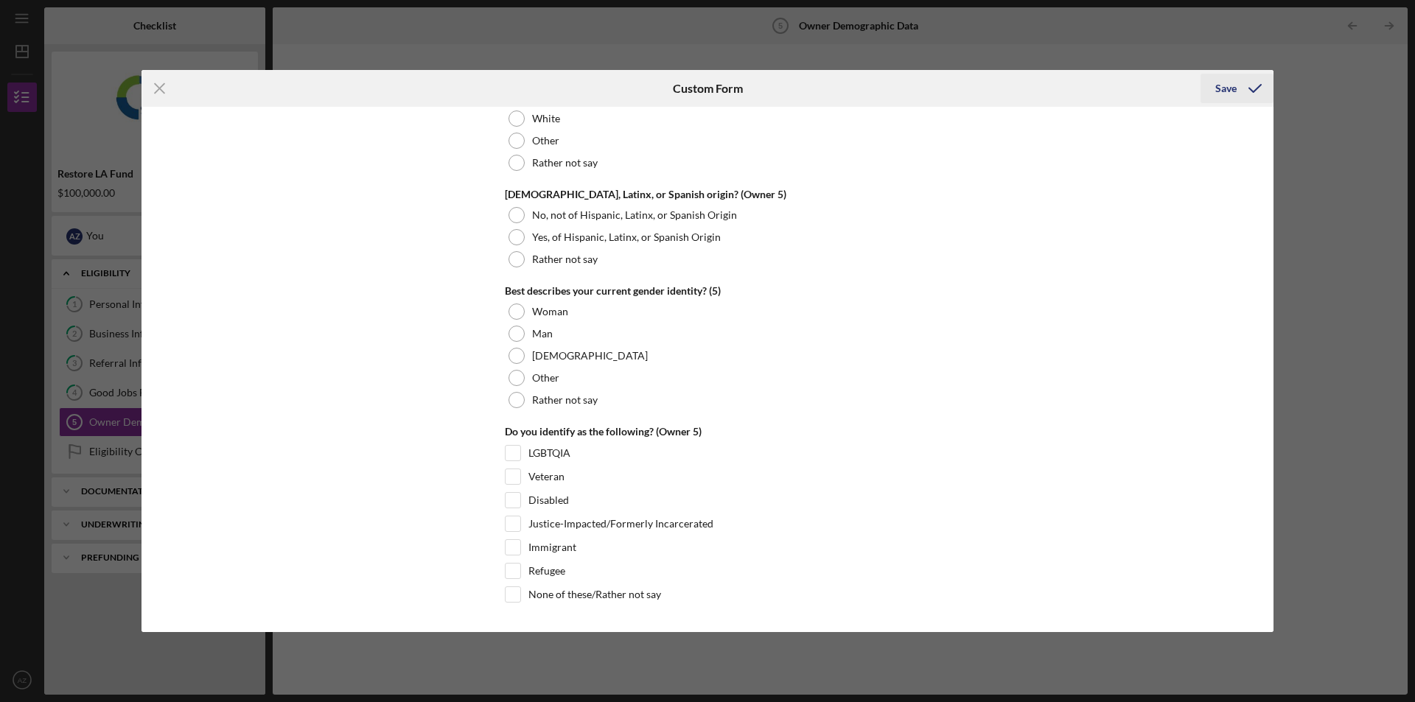
click at [1229, 92] on div "Save" at bounding box center [1225, 88] width 21 height 29
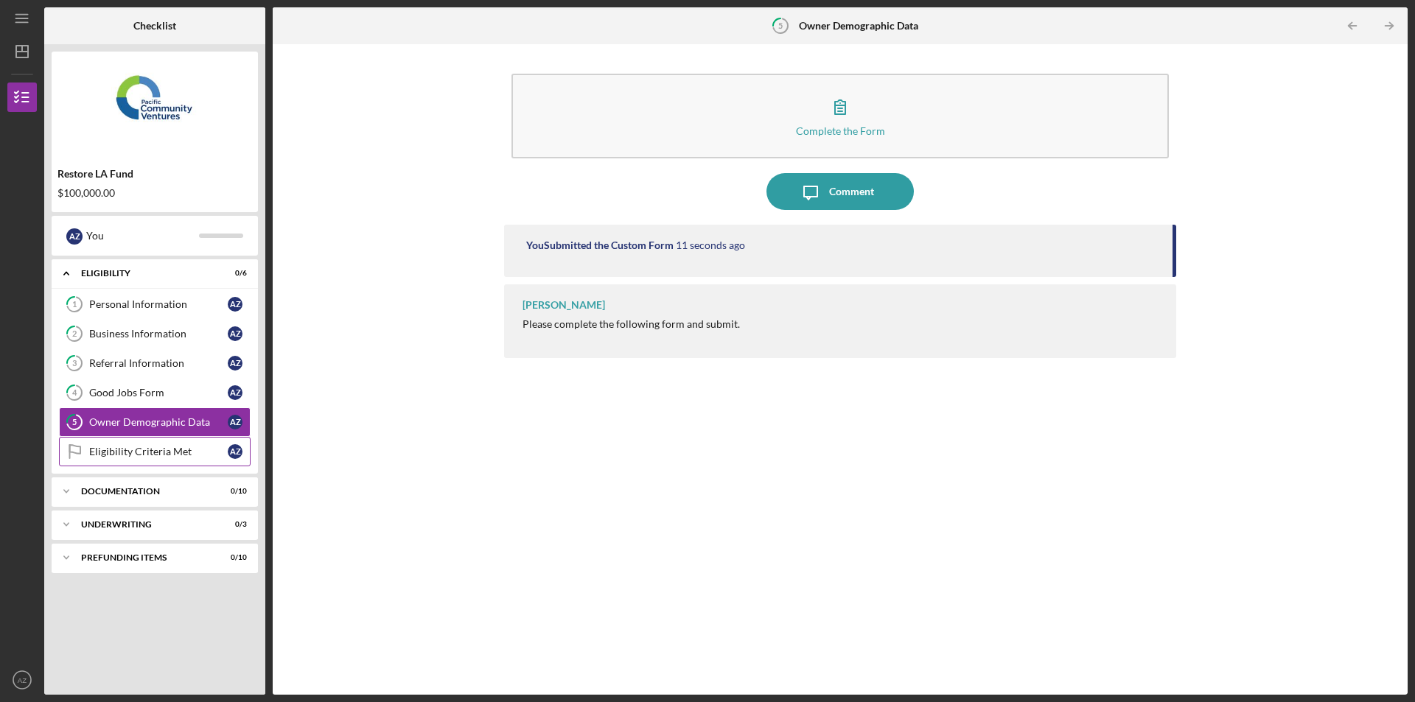
click at [139, 452] on div "Eligibility Criteria Met" at bounding box center [158, 452] width 139 height 12
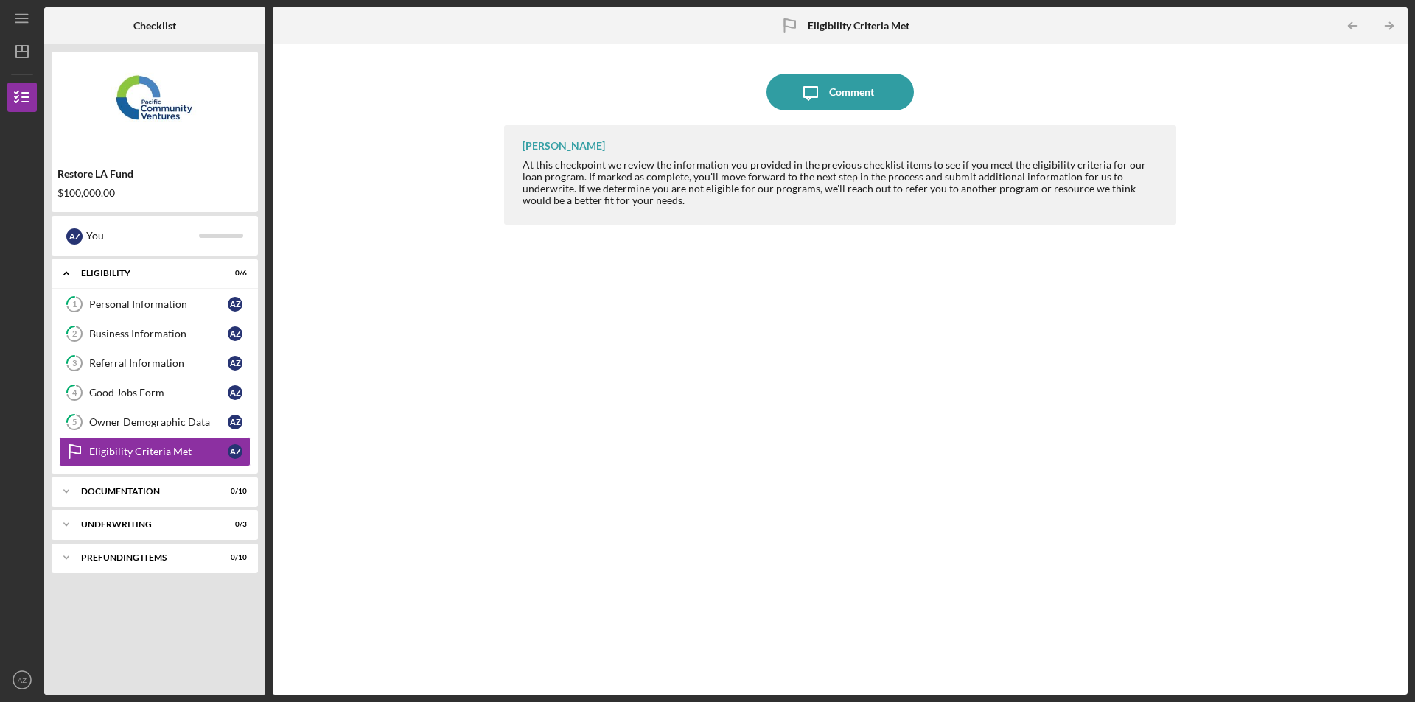
click at [696, 452] on div "[PERSON_NAME] At this checkpoint we review the information you provided in the …" at bounding box center [840, 398] width 672 height 547
click at [114, 483] on div "Icon/Expander Documentation 0 / 10" at bounding box center [155, 491] width 206 height 29
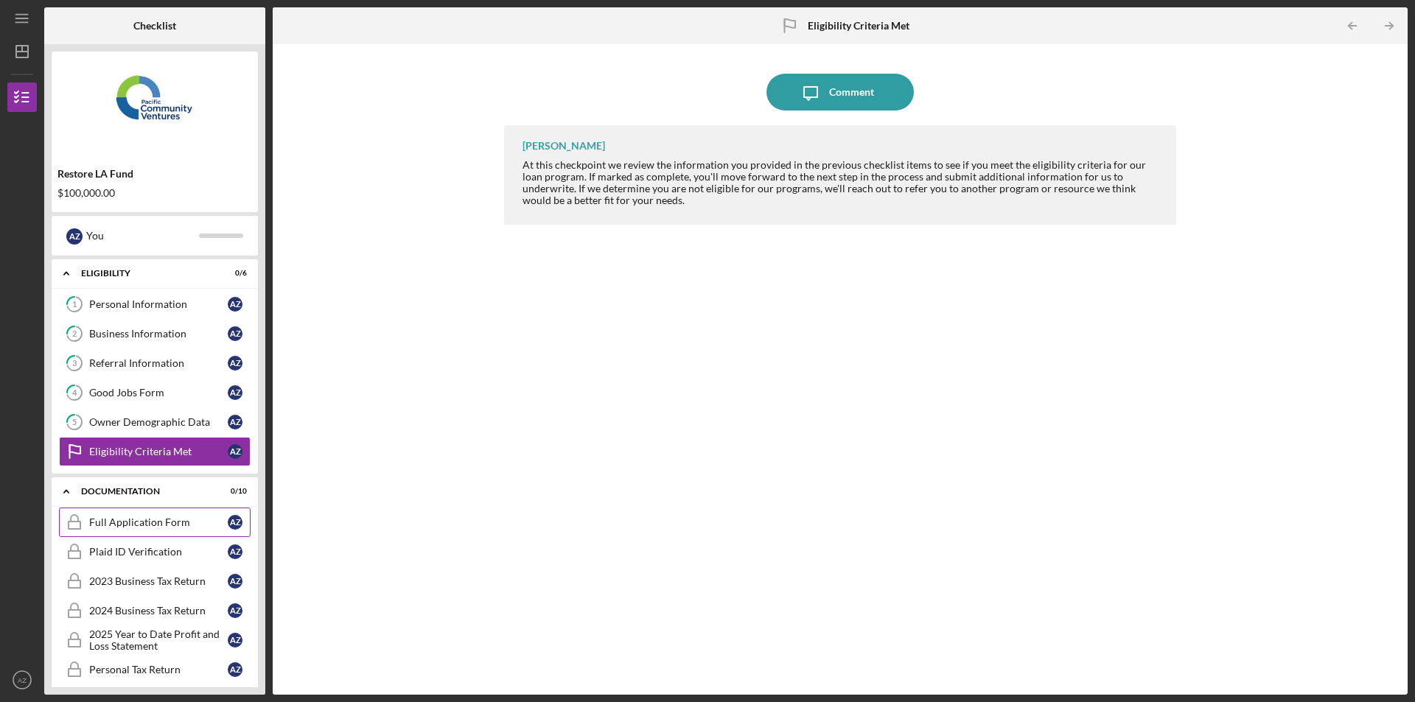
click at [154, 517] on div "Full Application Form" at bounding box center [158, 523] width 139 height 12
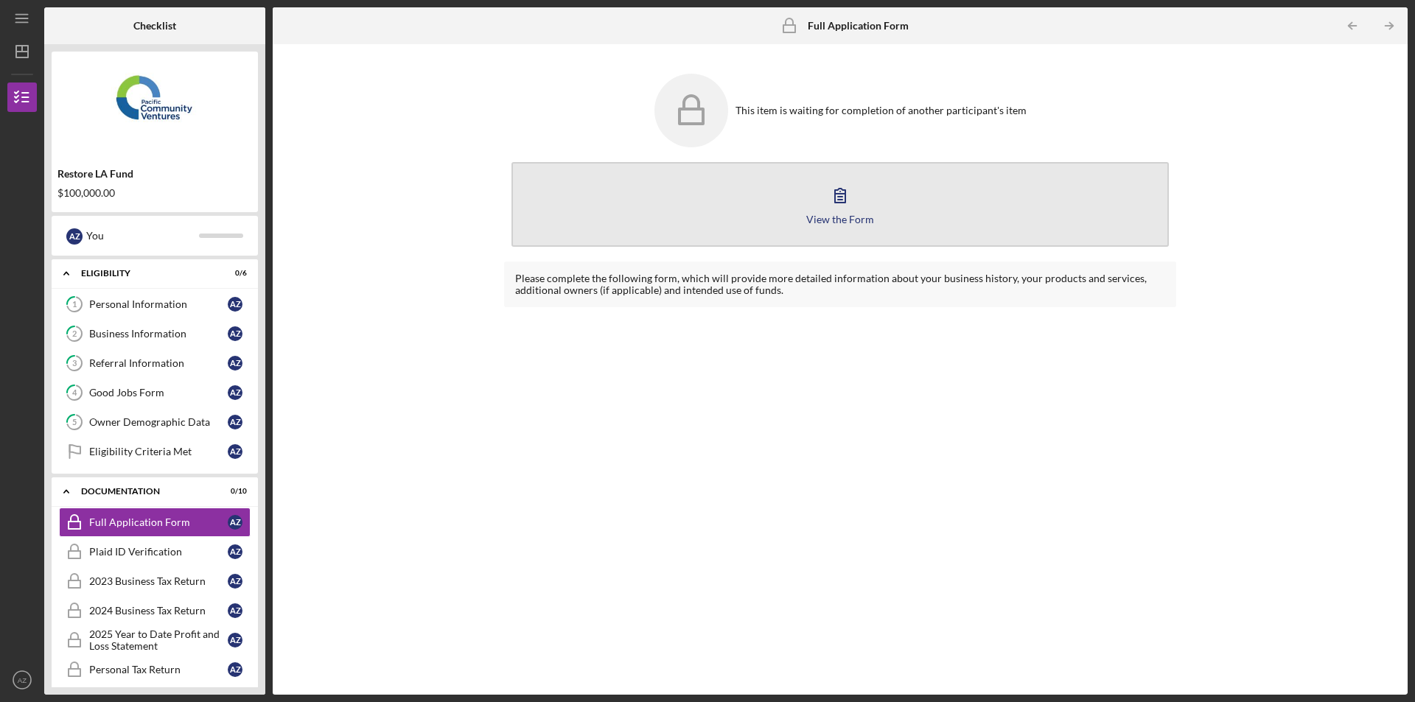
click at [869, 223] on div "View the Form" at bounding box center [840, 219] width 68 height 11
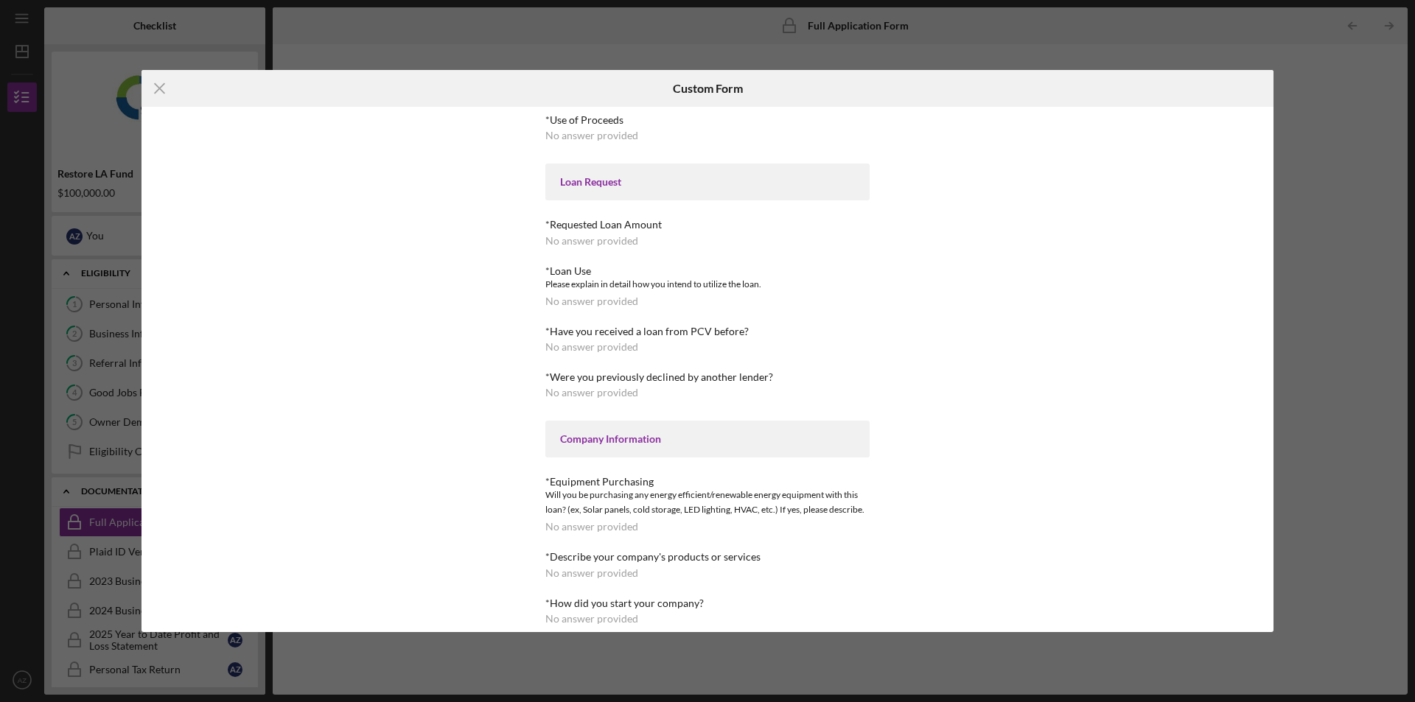
click at [571, 239] on div "No answer provided" at bounding box center [591, 241] width 93 height 12
click at [585, 181] on div "Loan Request" at bounding box center [707, 182] width 295 height 12
click at [569, 301] on div "No answer provided" at bounding box center [591, 301] width 93 height 12
click at [564, 241] on div "No answer provided" at bounding box center [591, 241] width 93 height 12
click at [582, 294] on div "*Loan Use Please explain in detail how you intend to utilize the loan. No answe…" at bounding box center [707, 286] width 324 height 42
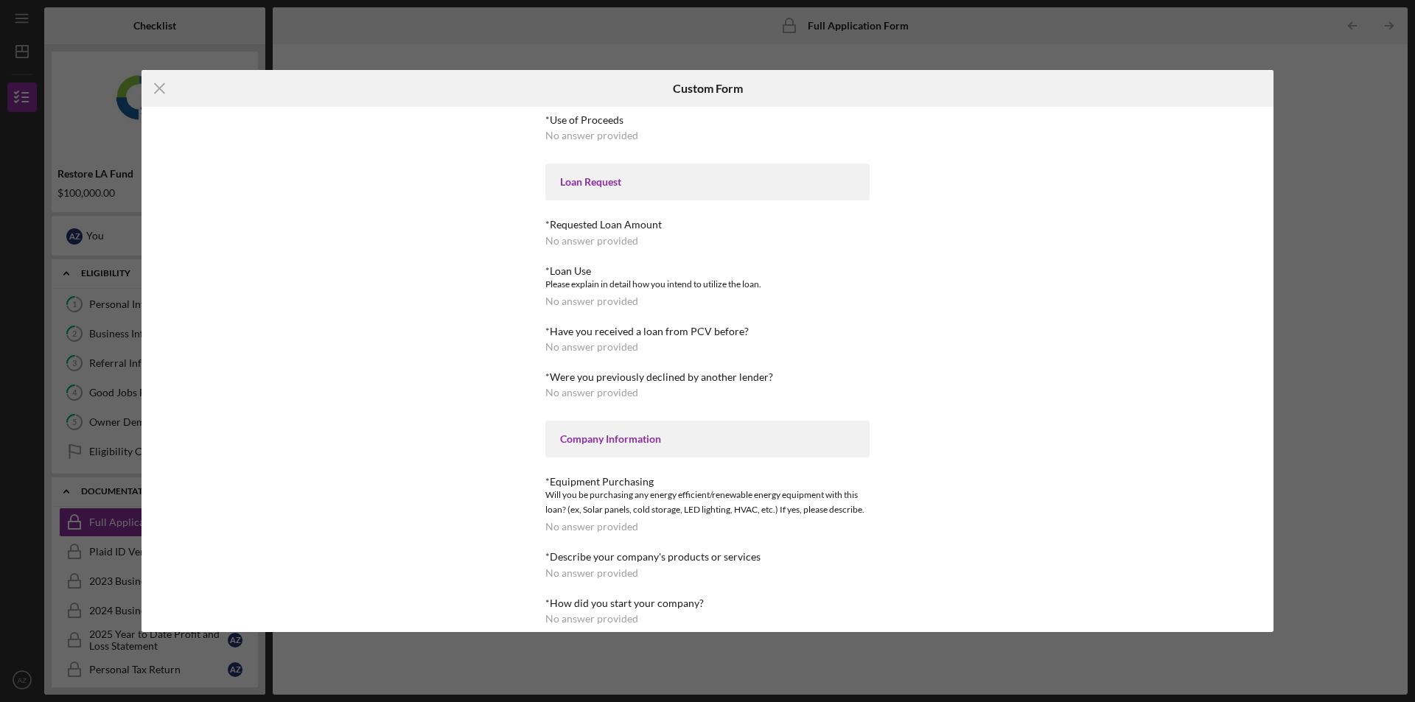
click at [588, 239] on div "No answer provided" at bounding box center [591, 241] width 93 height 12
drag, startPoint x: 580, startPoint y: 189, endPoint x: 580, endPoint y: 175, distance: 13.3
click at [580, 184] on div "Loan Request" at bounding box center [707, 182] width 324 height 37
click at [580, 176] on div "Loan Request" at bounding box center [707, 182] width 295 height 12
click at [578, 177] on div "Loan Request" at bounding box center [707, 182] width 295 height 12
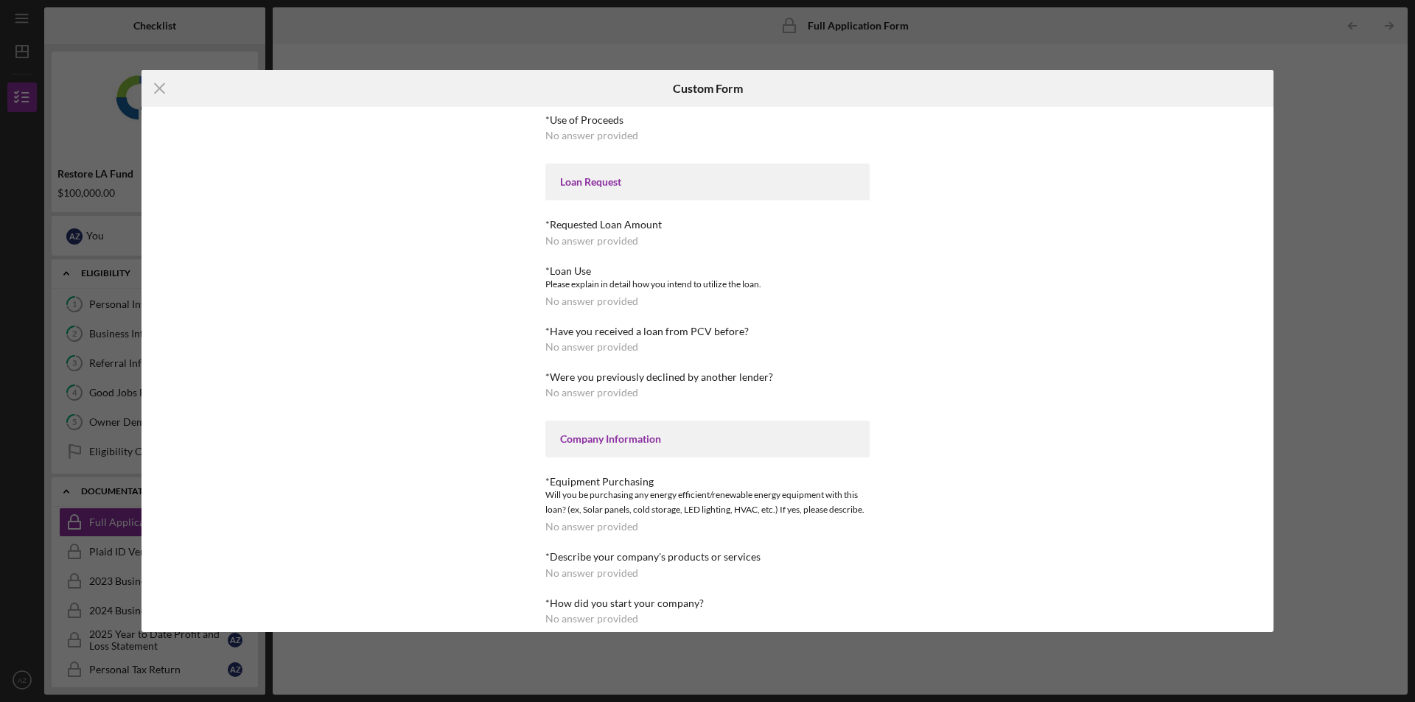
click at [1311, 270] on div "Icon/Menu Close Custom Form *Use of Proceeds No answer provided Loan Request *R…" at bounding box center [707, 351] width 1415 height 702
click at [153, 88] on icon "Icon/Menu Close" at bounding box center [159, 88] width 37 height 37
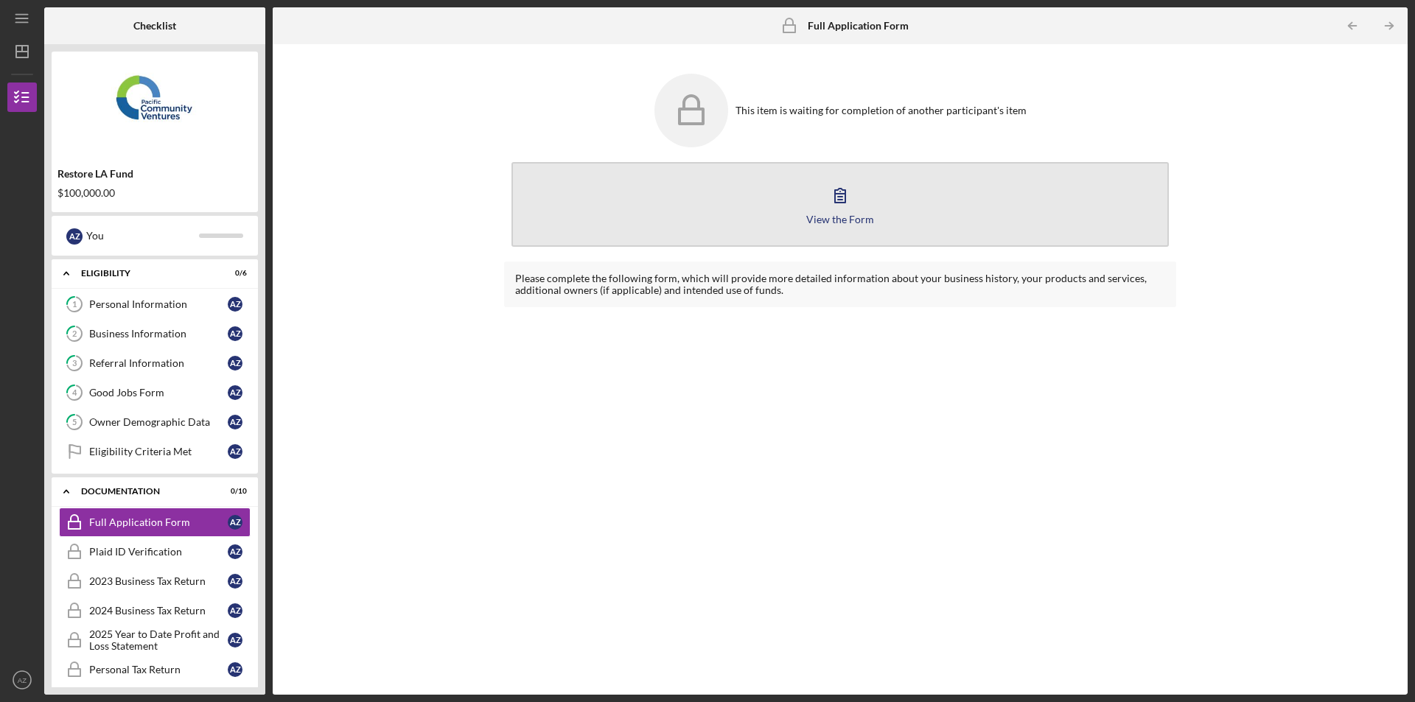
click at [828, 200] on icon "button" at bounding box center [840, 195] width 37 height 37
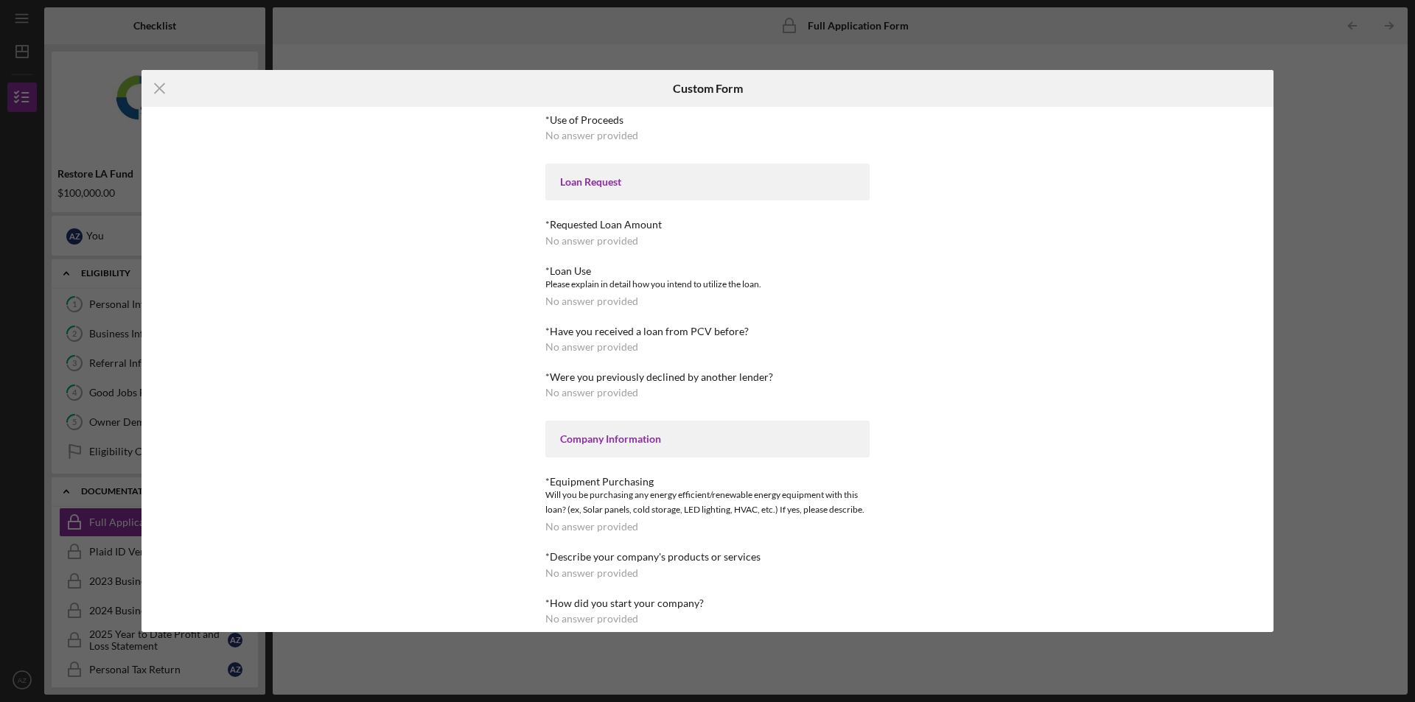
click at [640, 222] on div "*Requested Loan Amount" at bounding box center [707, 225] width 324 height 12
click at [626, 196] on div "Loan Request" at bounding box center [707, 182] width 324 height 37
click at [592, 433] on div "Company Information" at bounding box center [707, 439] width 295 height 12
click at [163, 88] on icon "Icon/Menu Close" at bounding box center [159, 88] width 37 height 37
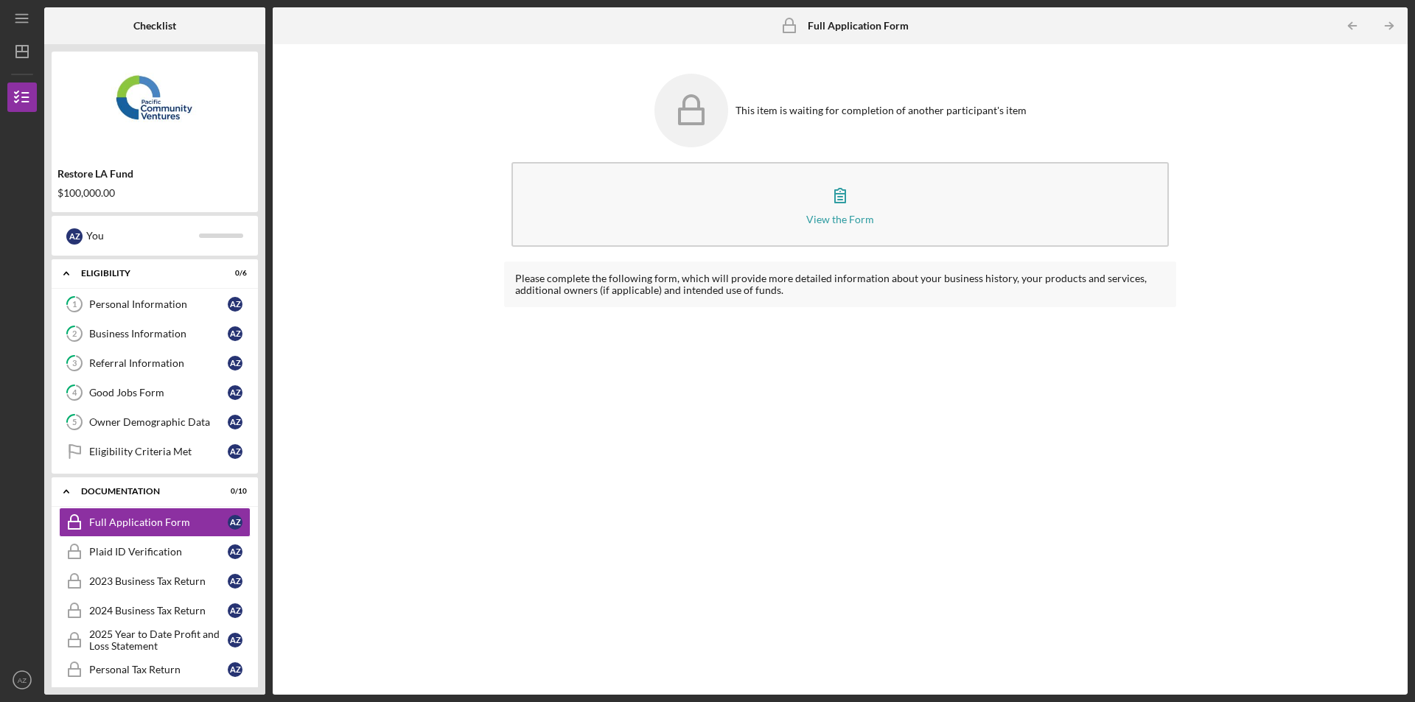
click at [623, 424] on div "Please complete the following form, which will provide more detailed informatio…" at bounding box center [840, 467] width 672 height 411
click at [141, 553] on div "Plaid ID Verification" at bounding box center [158, 552] width 139 height 12
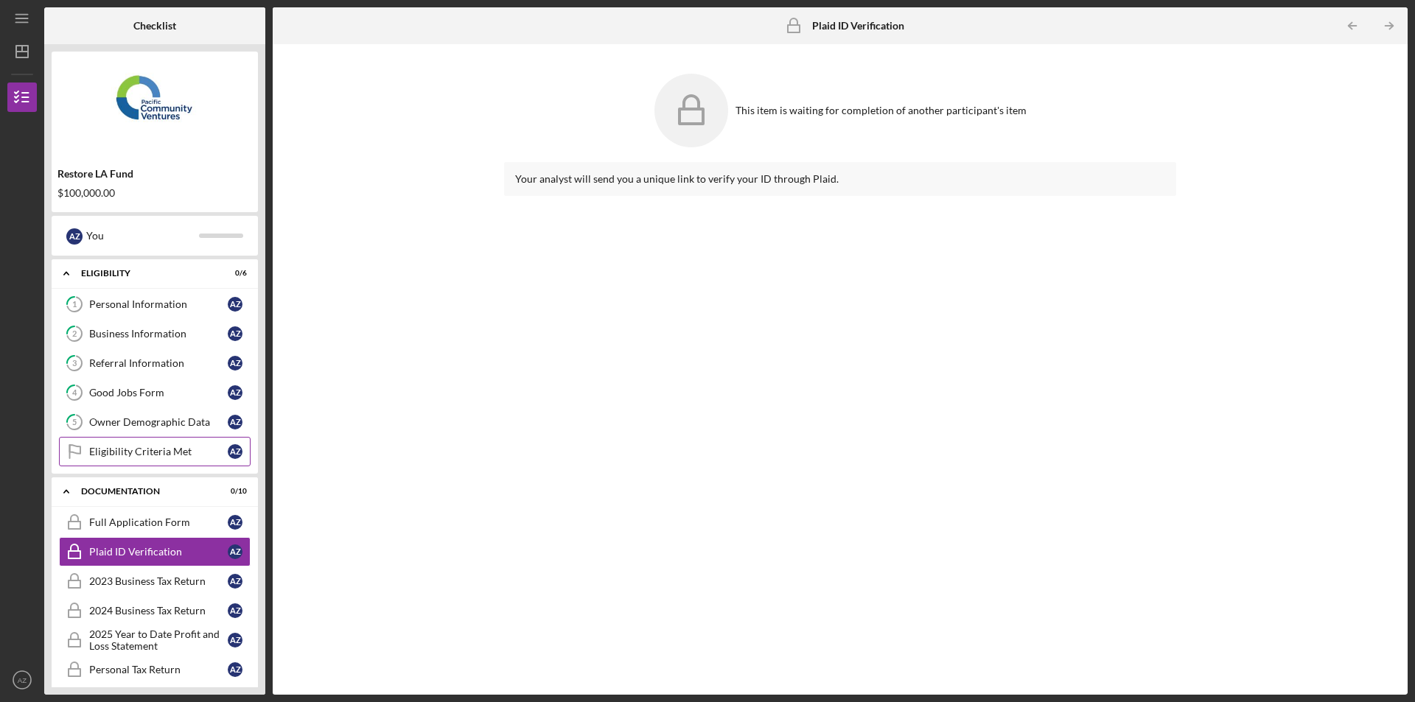
click at [178, 449] on div "Eligibility Criteria Met" at bounding box center [158, 452] width 139 height 12
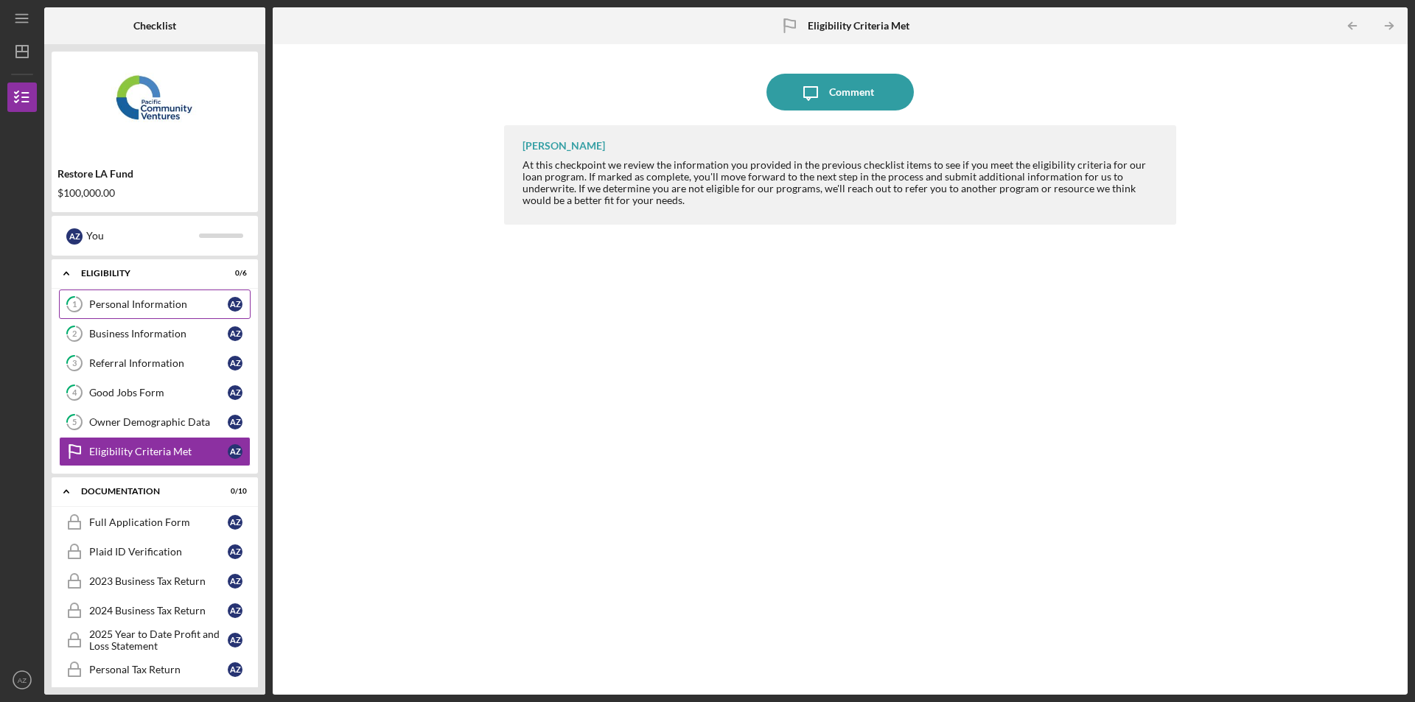
click at [167, 312] on link "1 Personal Information A Z" at bounding box center [155, 304] width 192 height 29
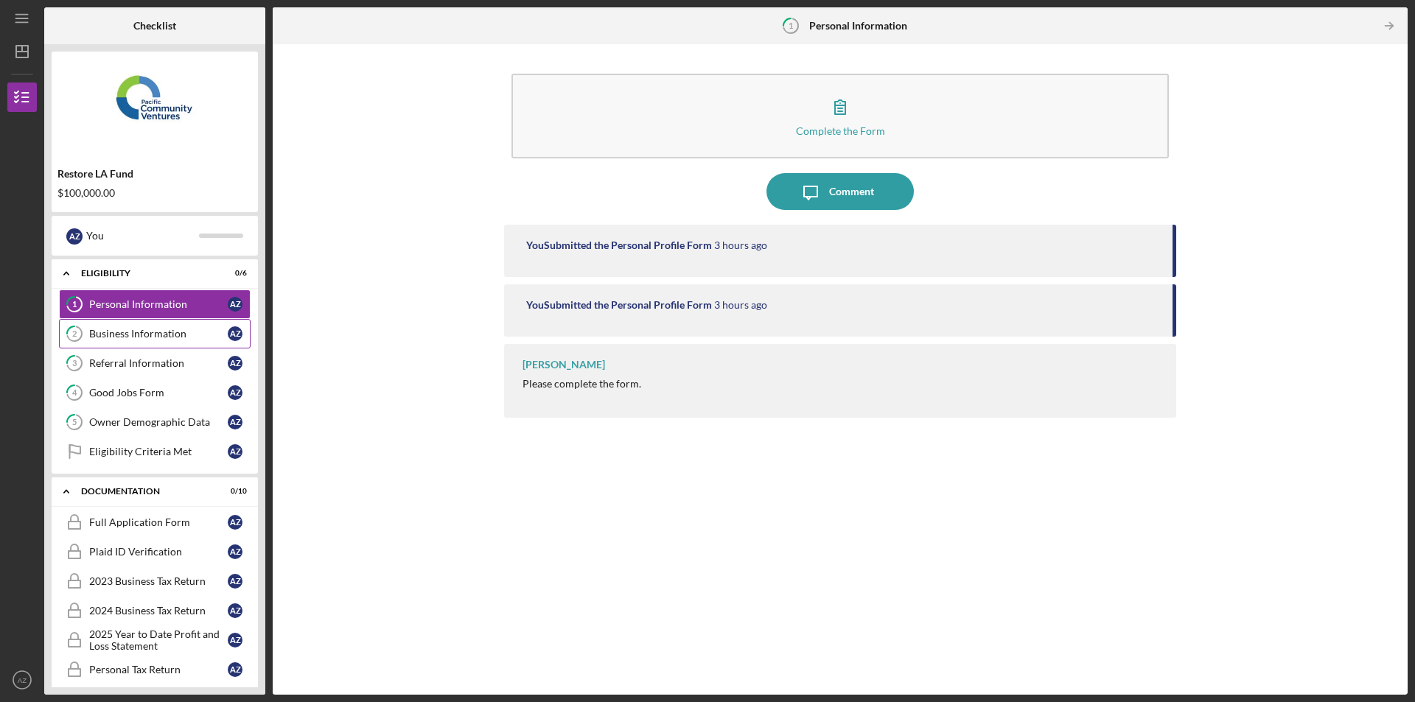
click at [164, 346] on link "2 Business Information A Z" at bounding box center [155, 333] width 192 height 29
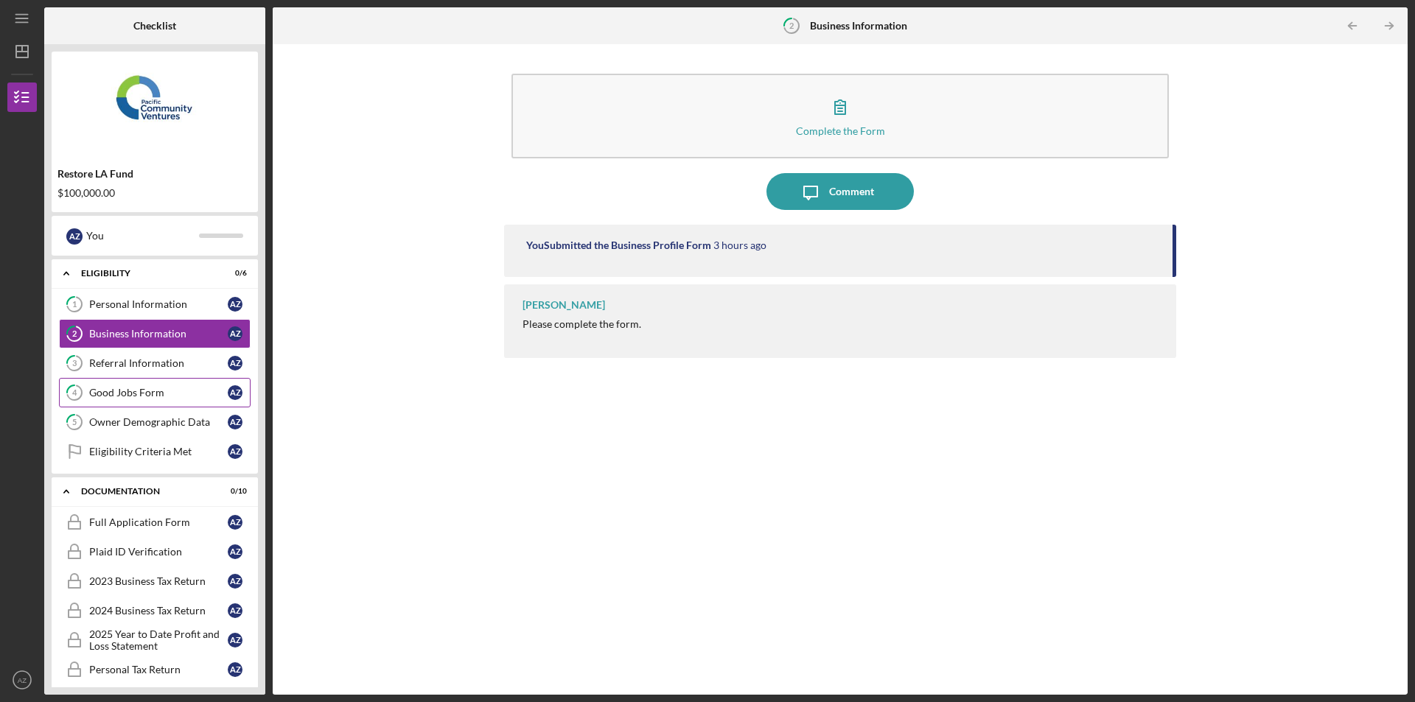
click at [165, 379] on link "4 Good Jobs Form A Z" at bounding box center [155, 392] width 192 height 29
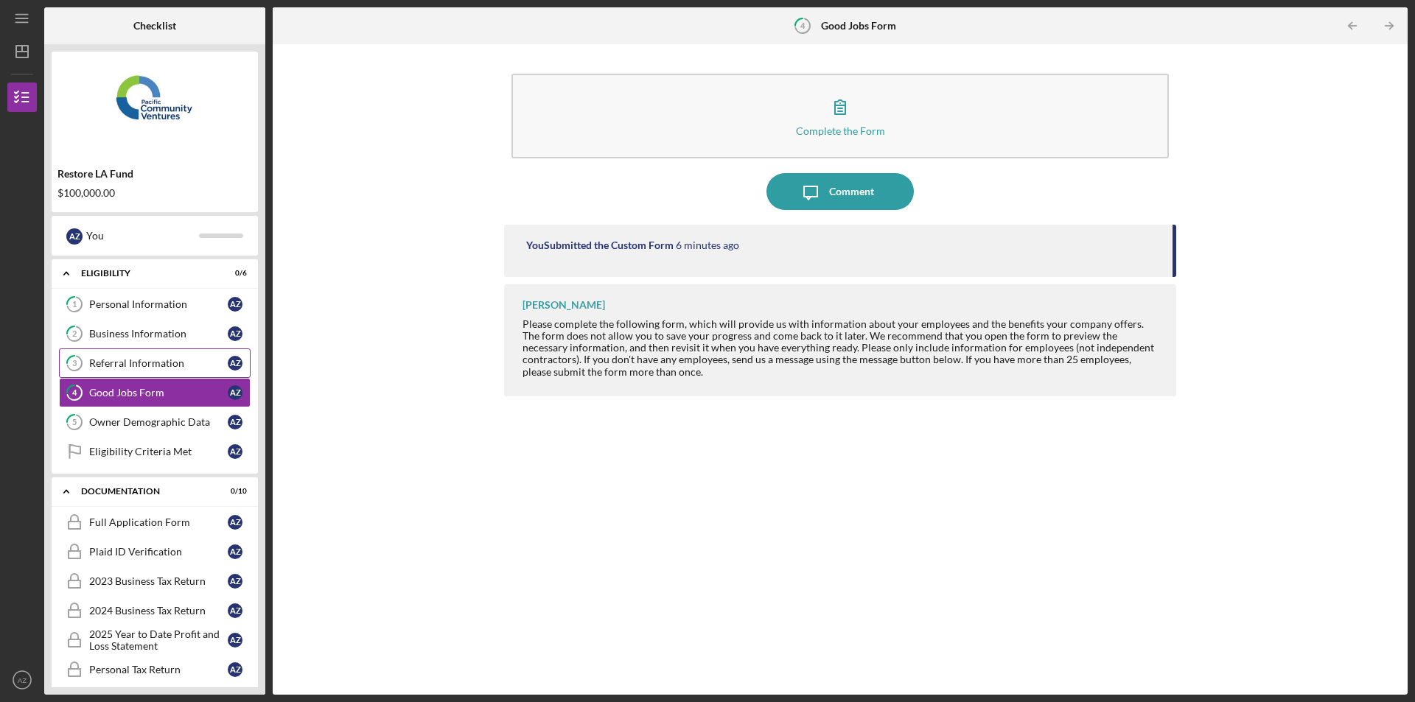
click at [162, 369] on div "Referral Information" at bounding box center [158, 363] width 139 height 12
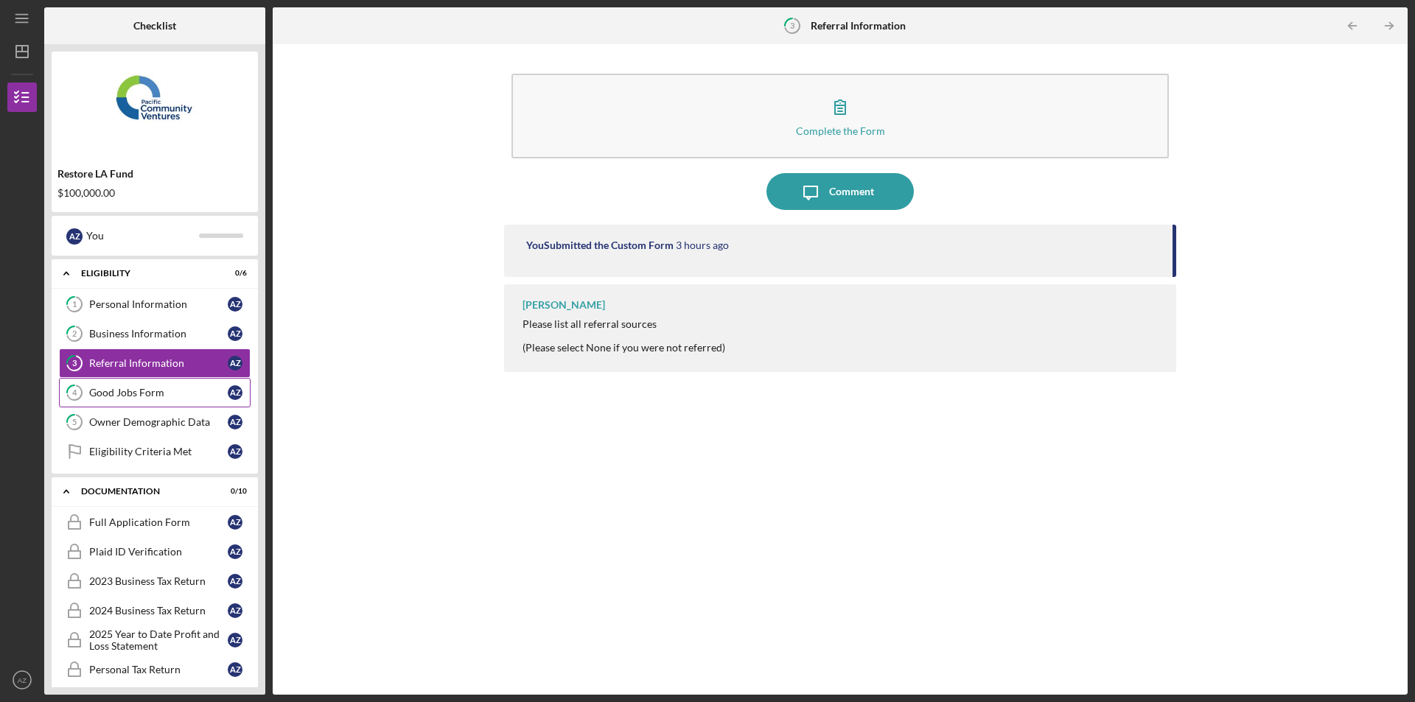
click at [159, 393] on div "Good Jobs Form" at bounding box center [158, 393] width 139 height 12
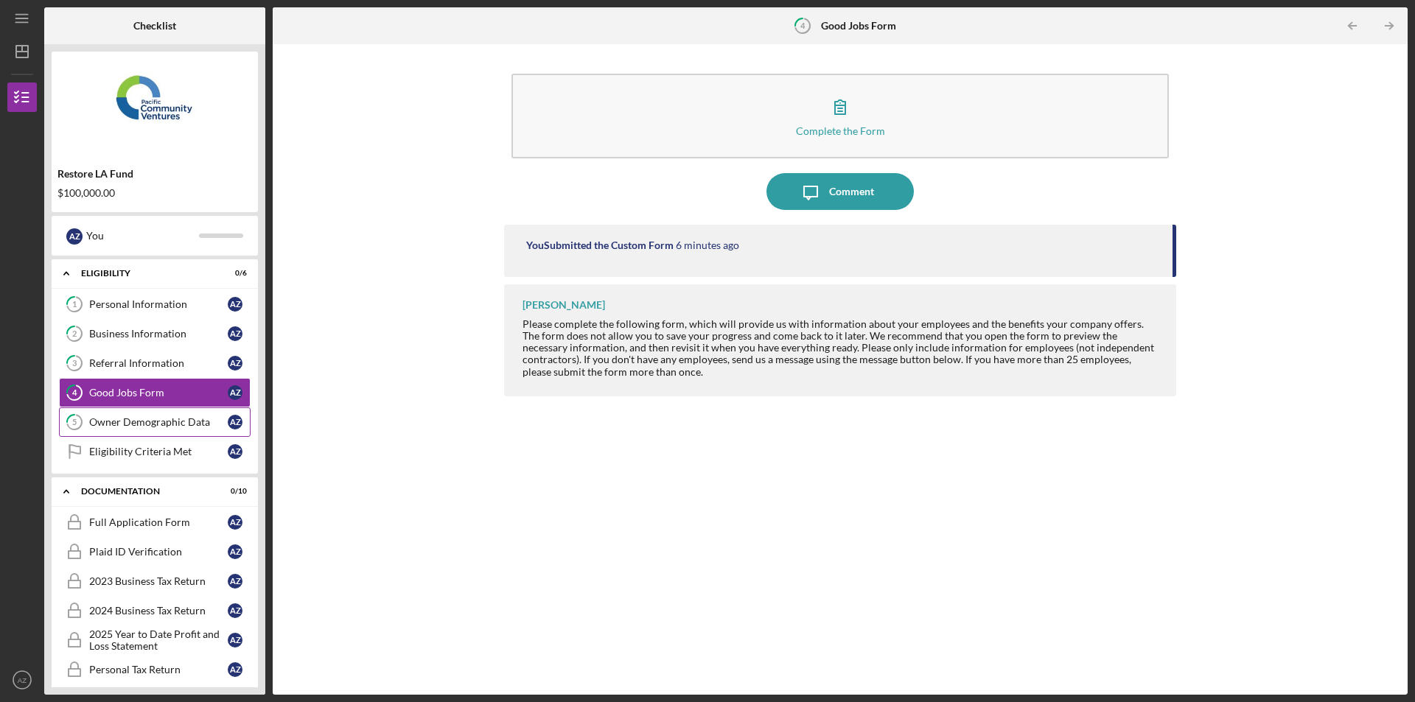
click at [158, 424] on div "Owner Demographic Data" at bounding box center [158, 422] width 139 height 12
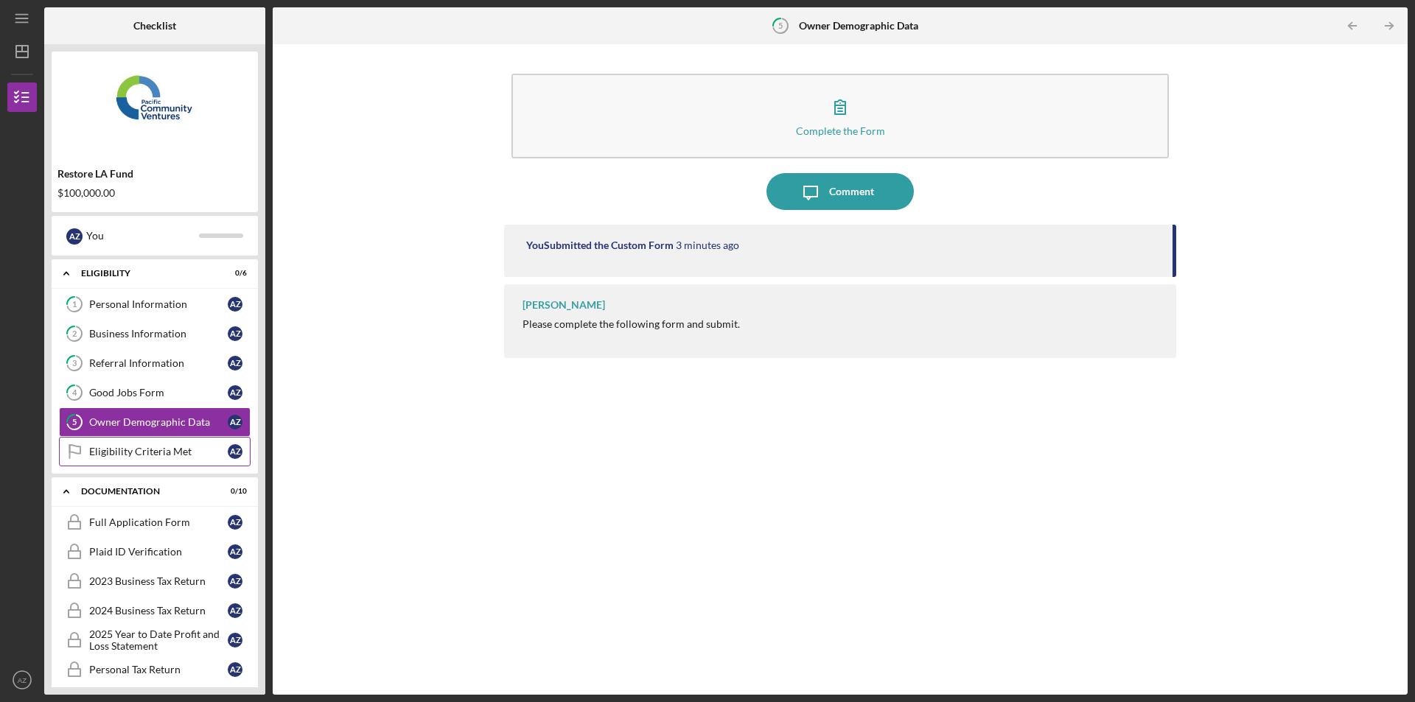
click at [173, 458] on div "Eligibility Criteria Met" at bounding box center [158, 452] width 139 height 12
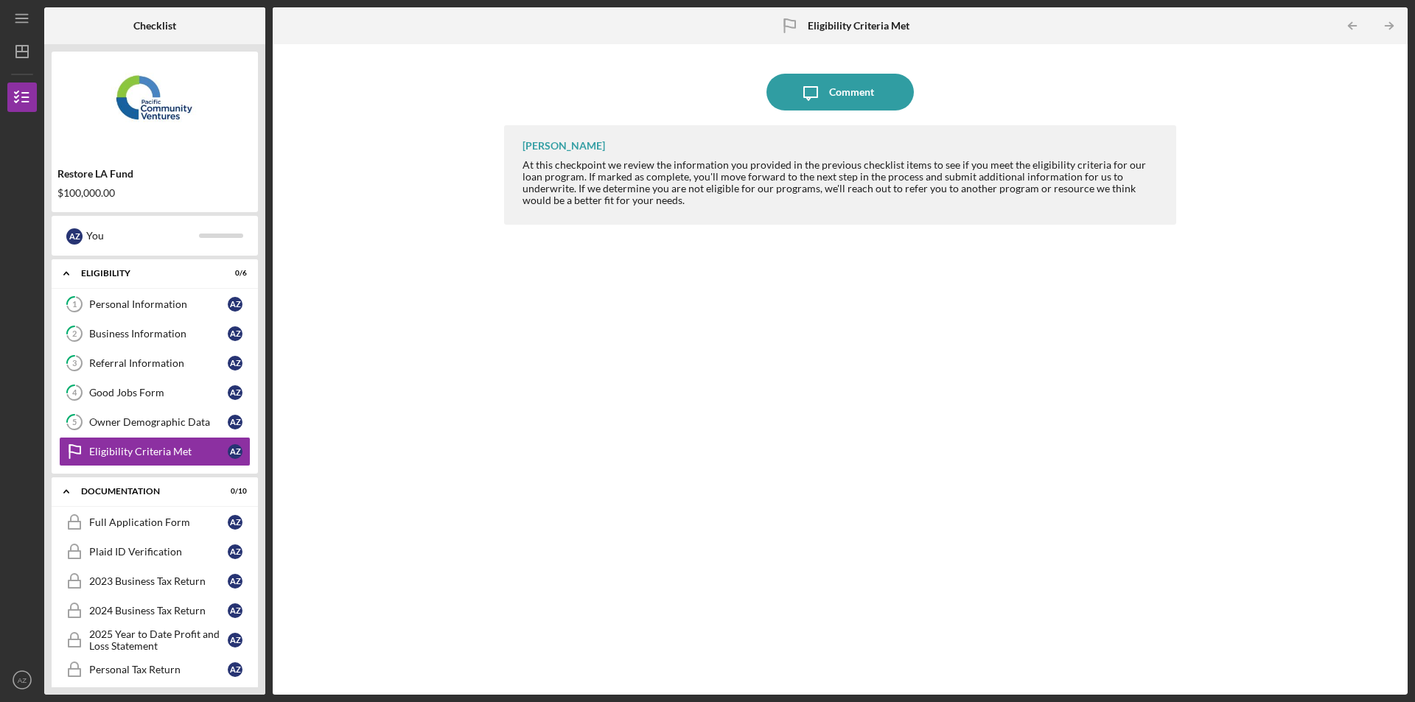
click at [978, 458] on div "[PERSON_NAME] At this checkpoint we review the information you provided in the …" at bounding box center [840, 398] width 672 height 547
